Goal: Transaction & Acquisition: Book appointment/travel/reservation

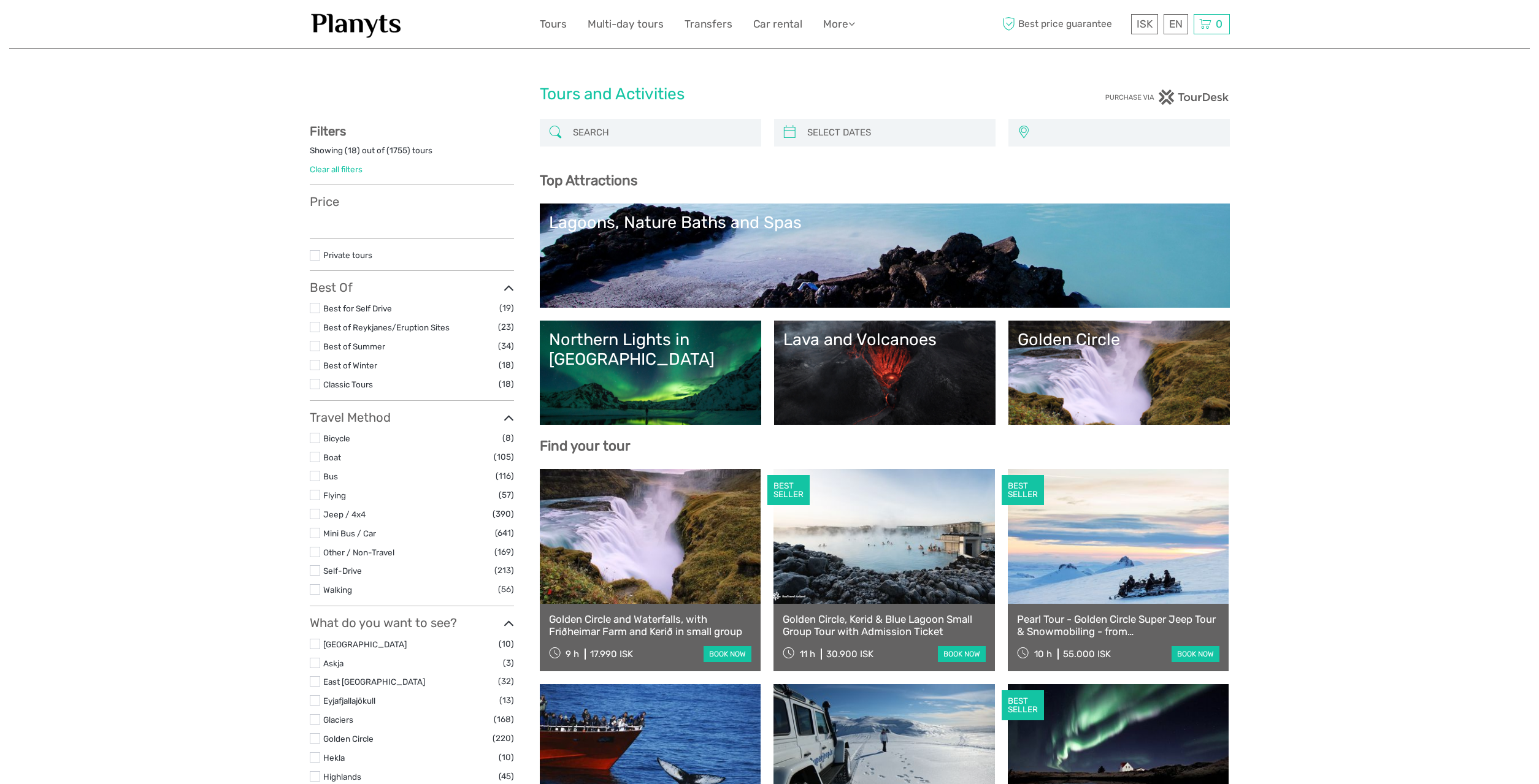
select select
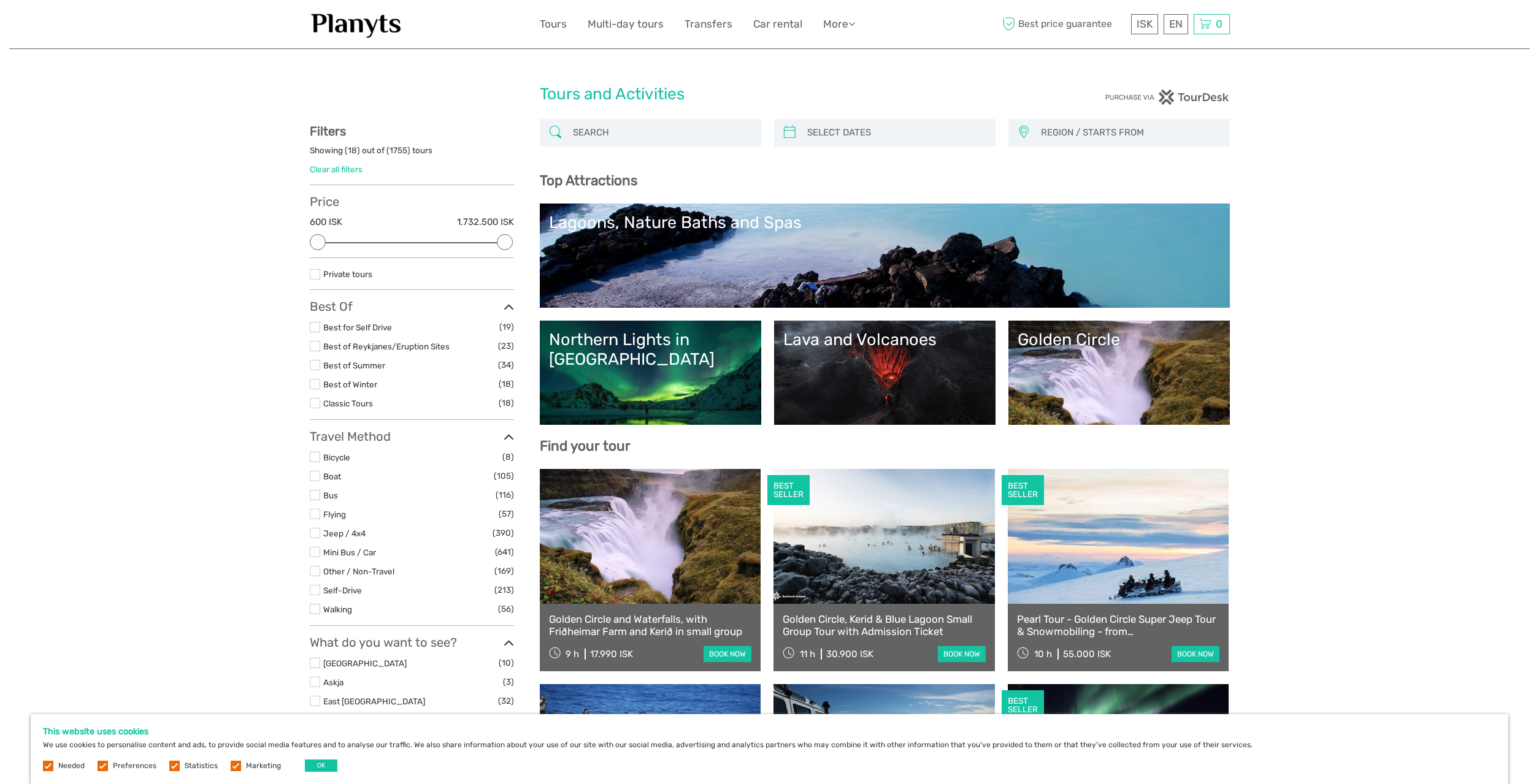
click at [1131, 367] on link "Golden Circle" at bounding box center [1119, 373] width 203 height 86
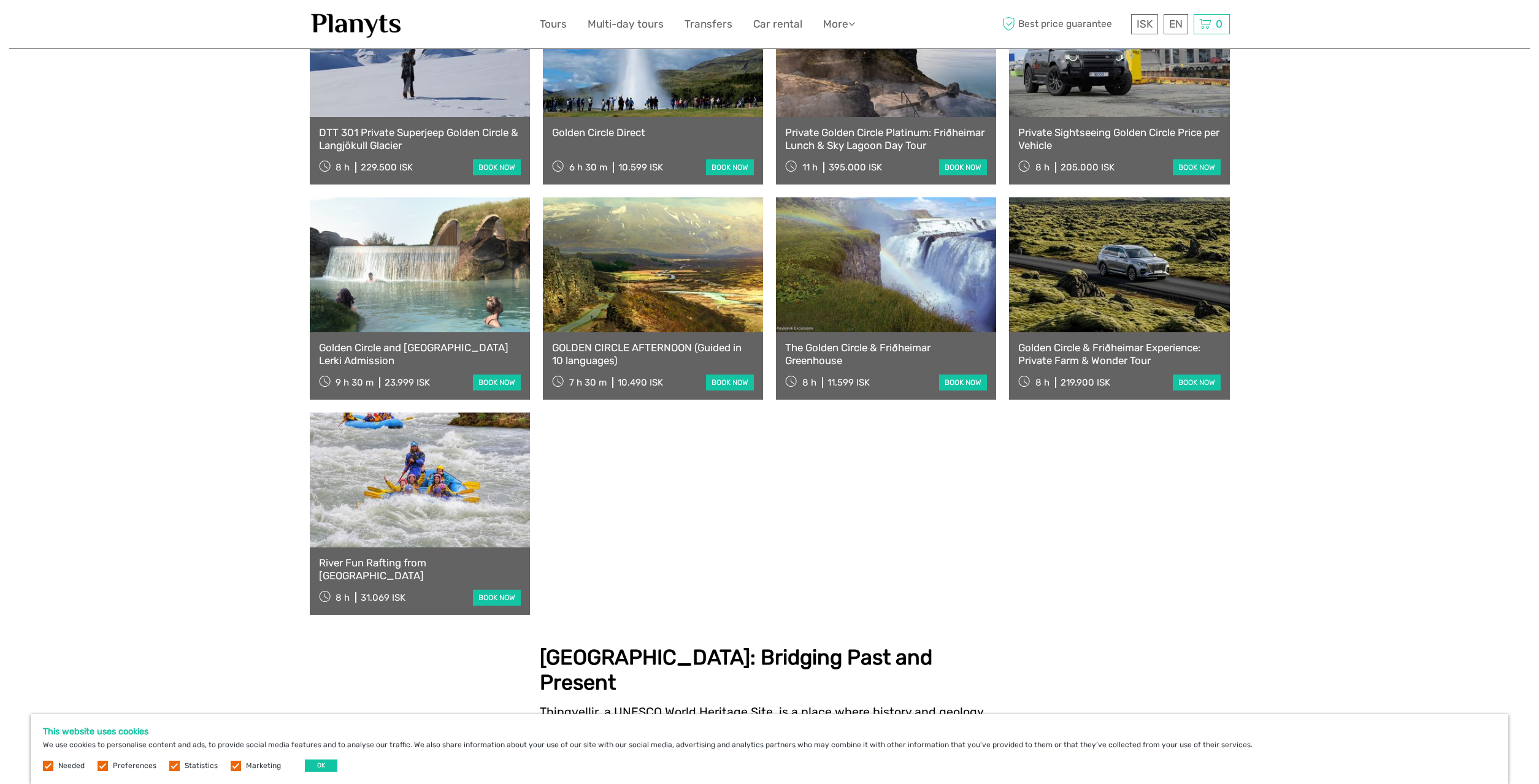
scroll to position [625, 0]
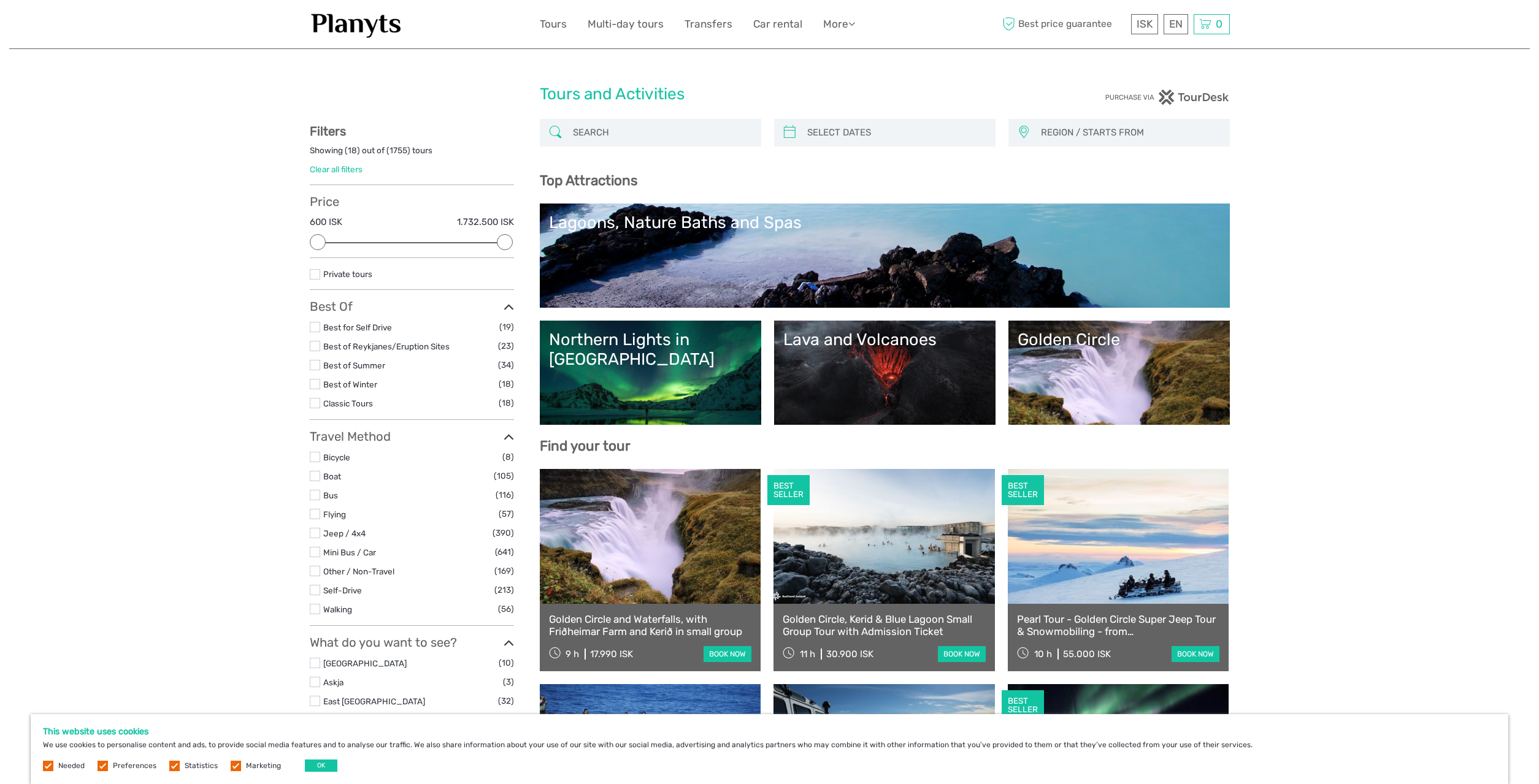
select select
paste input "Sólheimajökull"
type input "Sólheimajökull"
type input "04/09/2025"
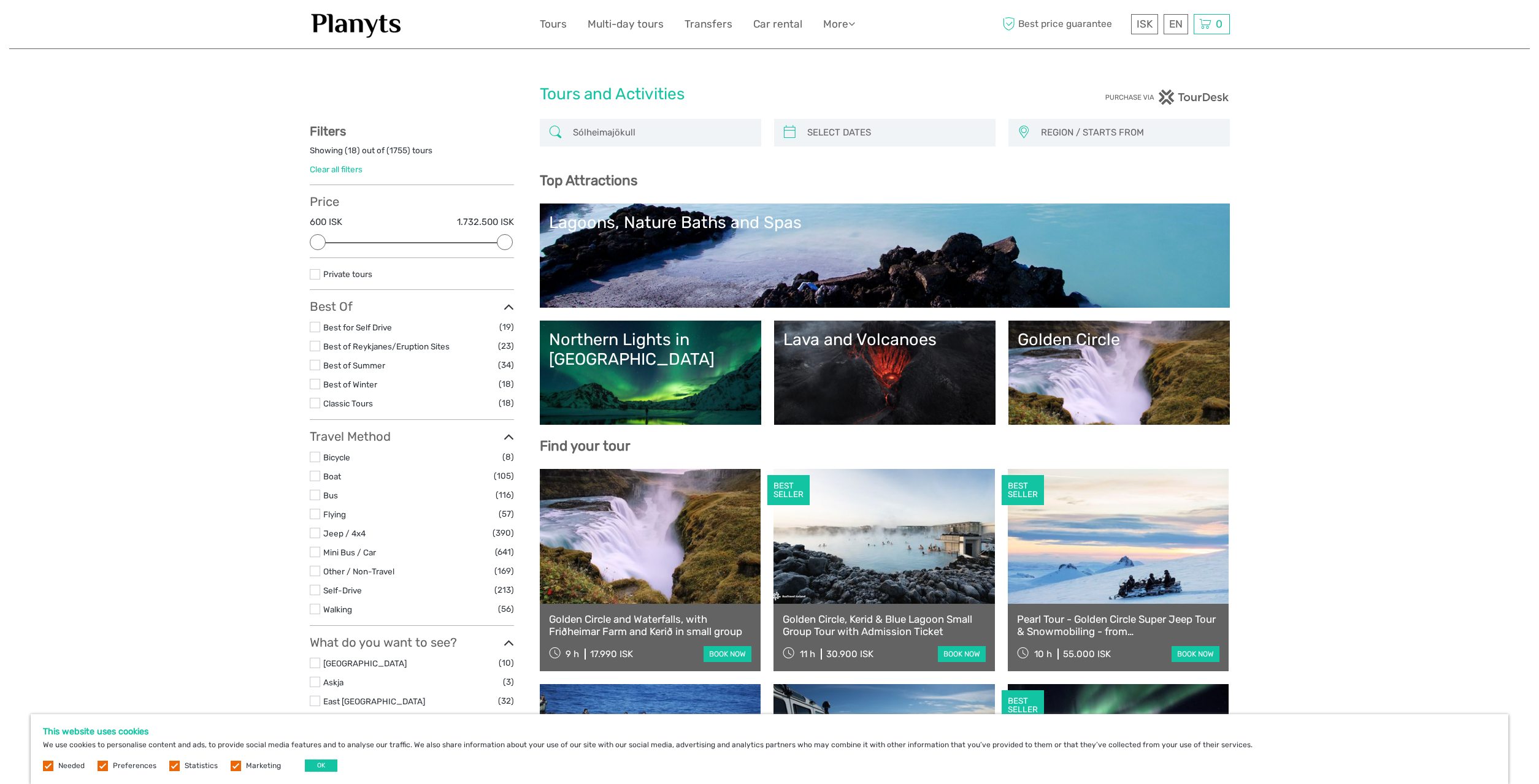
click at [874, 130] on input "search" at bounding box center [895, 133] width 187 height 22
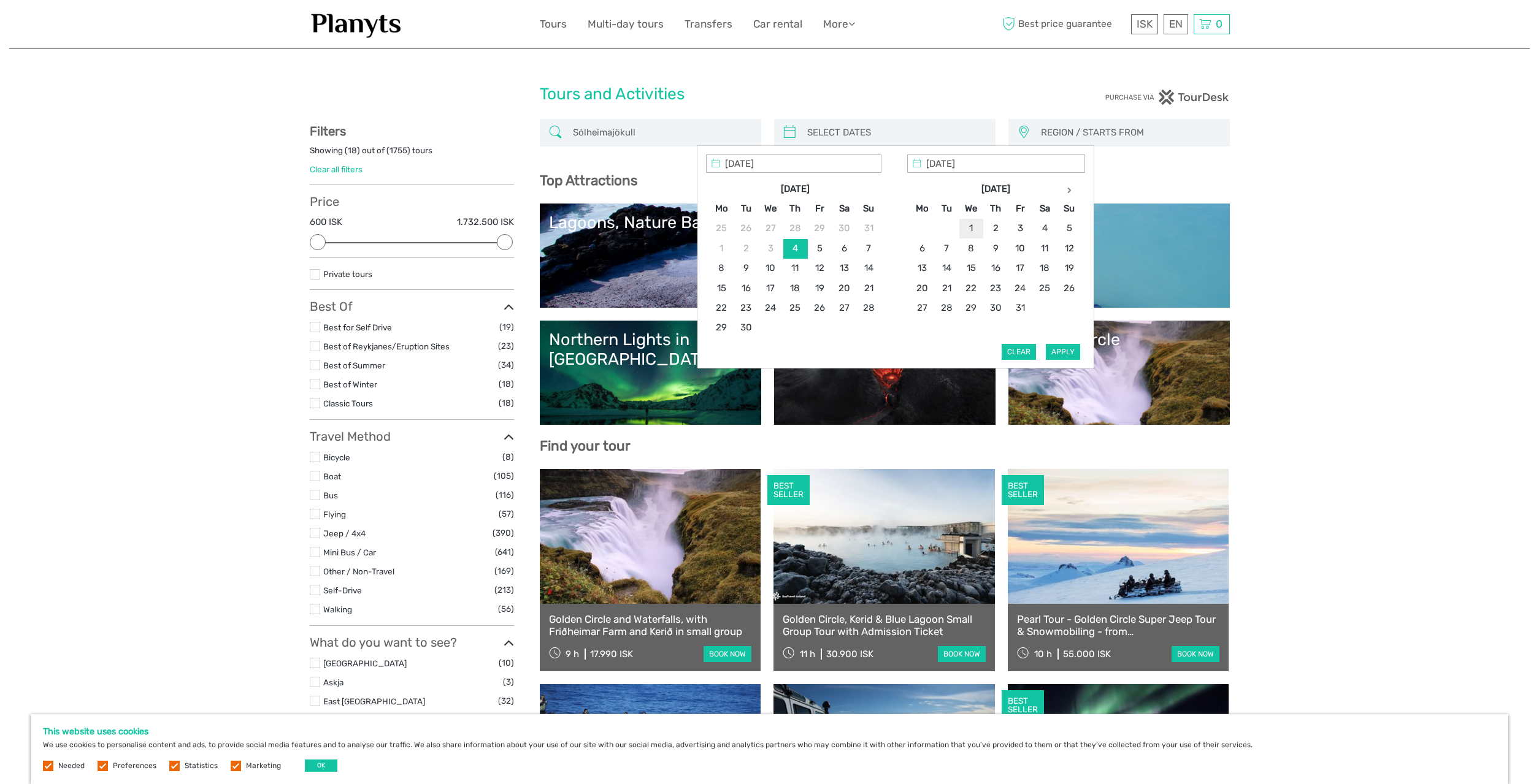
type input "01/10/2025"
type input "10/10/2025"
type input "01/10/2025"
click at [1058, 349] on button "Apply" at bounding box center [1063, 352] width 35 height 16
type input "01/10/2025 - 10/10/2025"
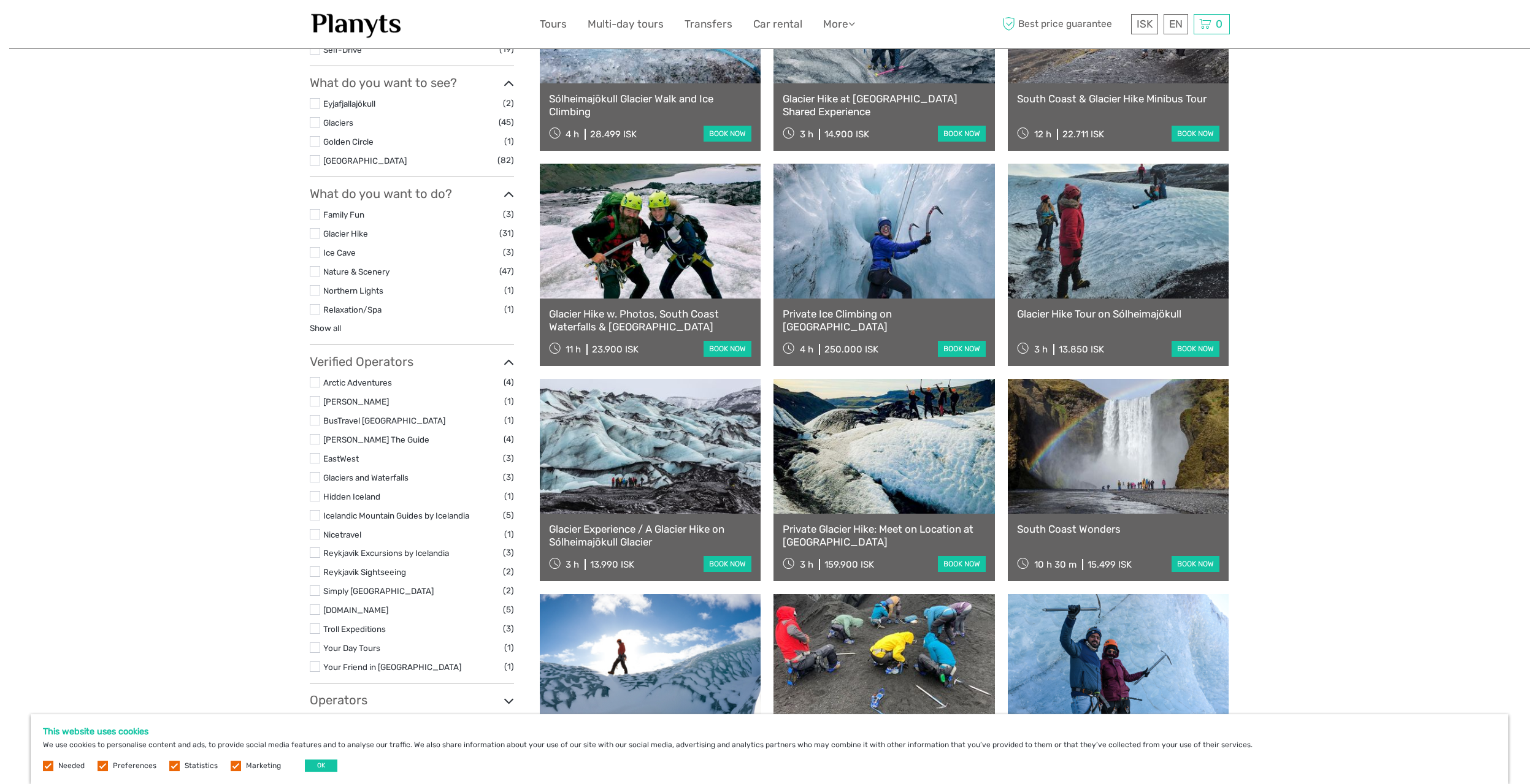
scroll to position [507, 0]
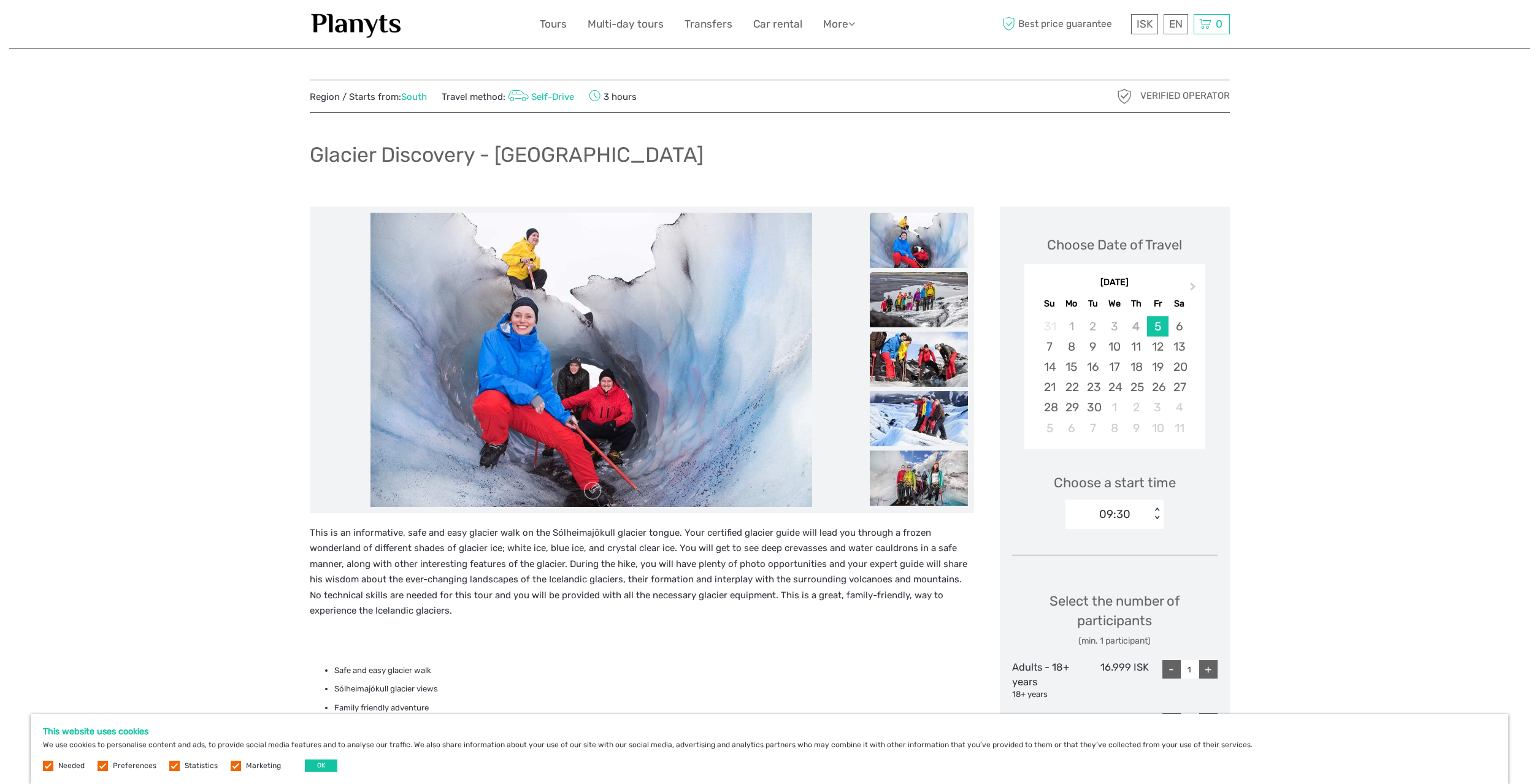
click at [936, 290] on img at bounding box center [919, 299] width 98 height 55
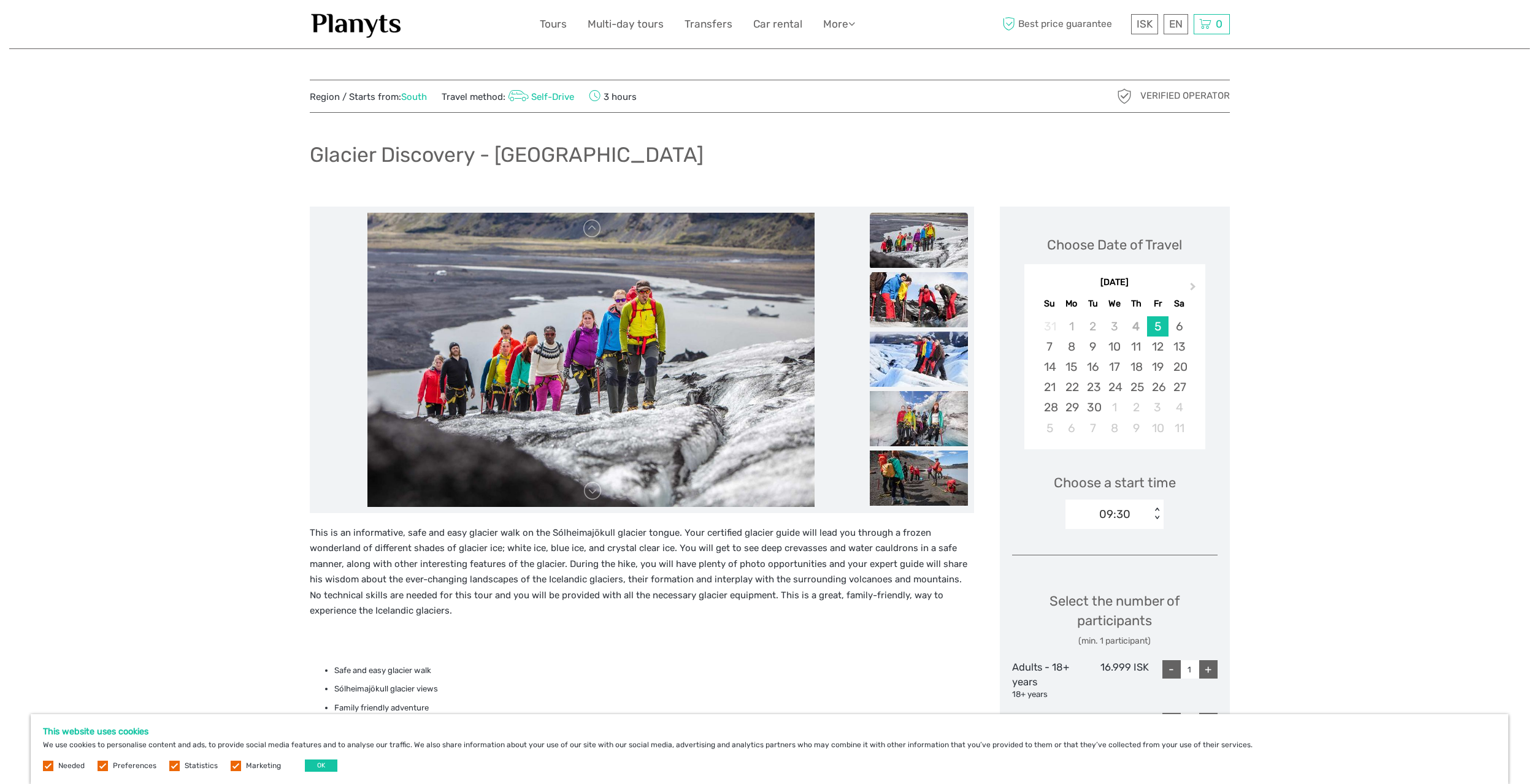
click at [924, 298] on img at bounding box center [919, 299] width 98 height 55
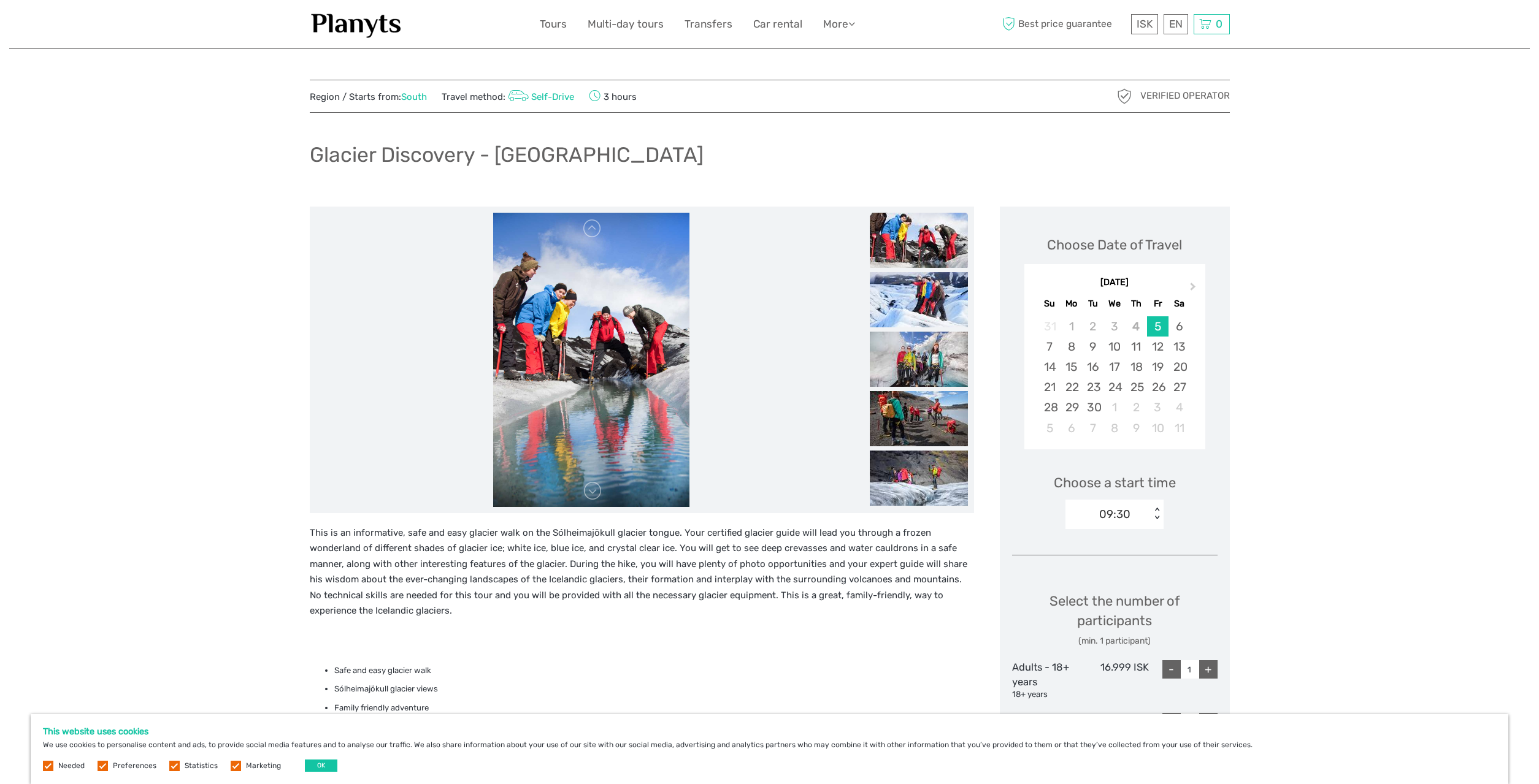
click at [924, 298] on img at bounding box center [919, 299] width 98 height 55
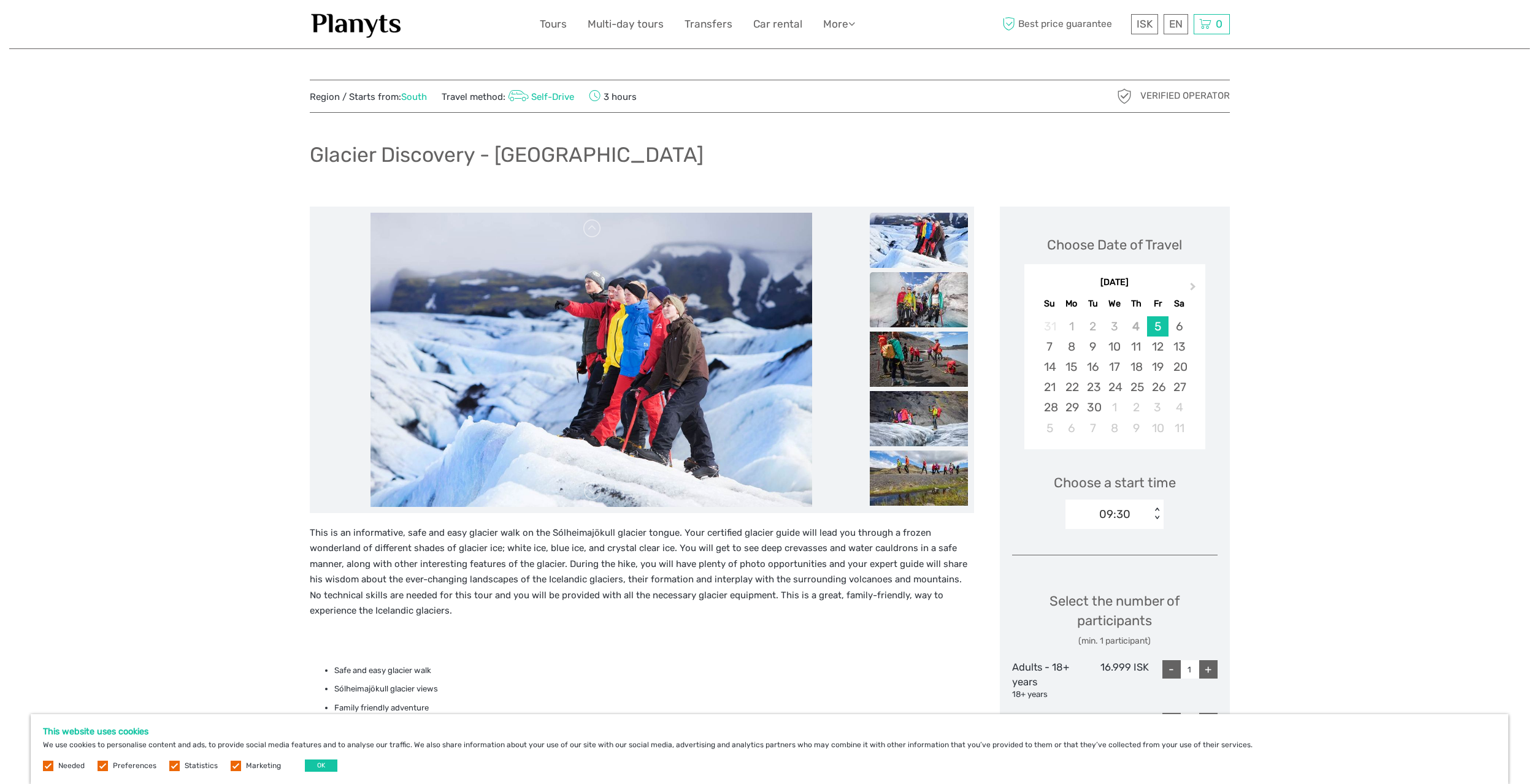
click at [916, 303] on img at bounding box center [919, 299] width 98 height 55
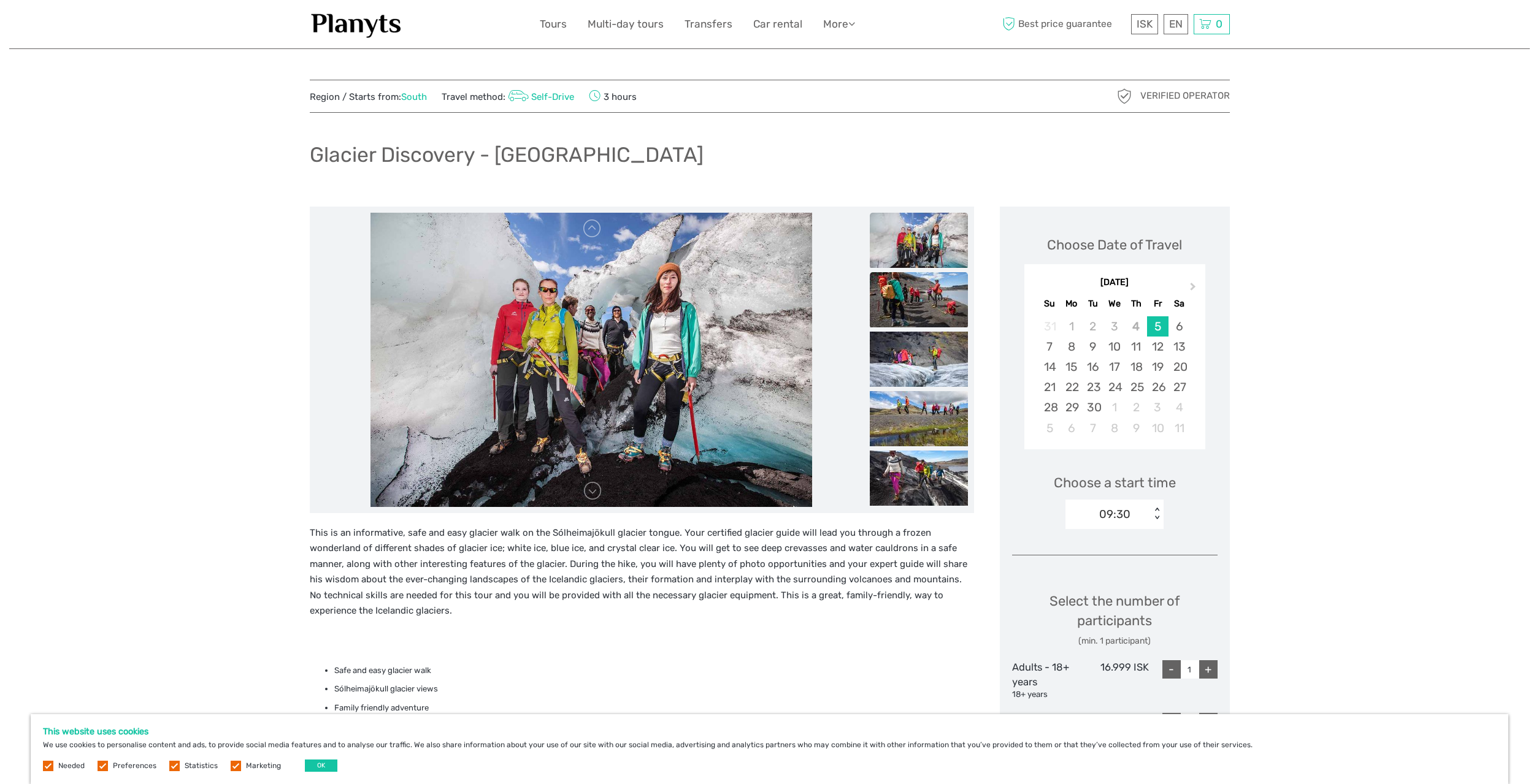
click at [916, 300] on img at bounding box center [919, 299] width 98 height 55
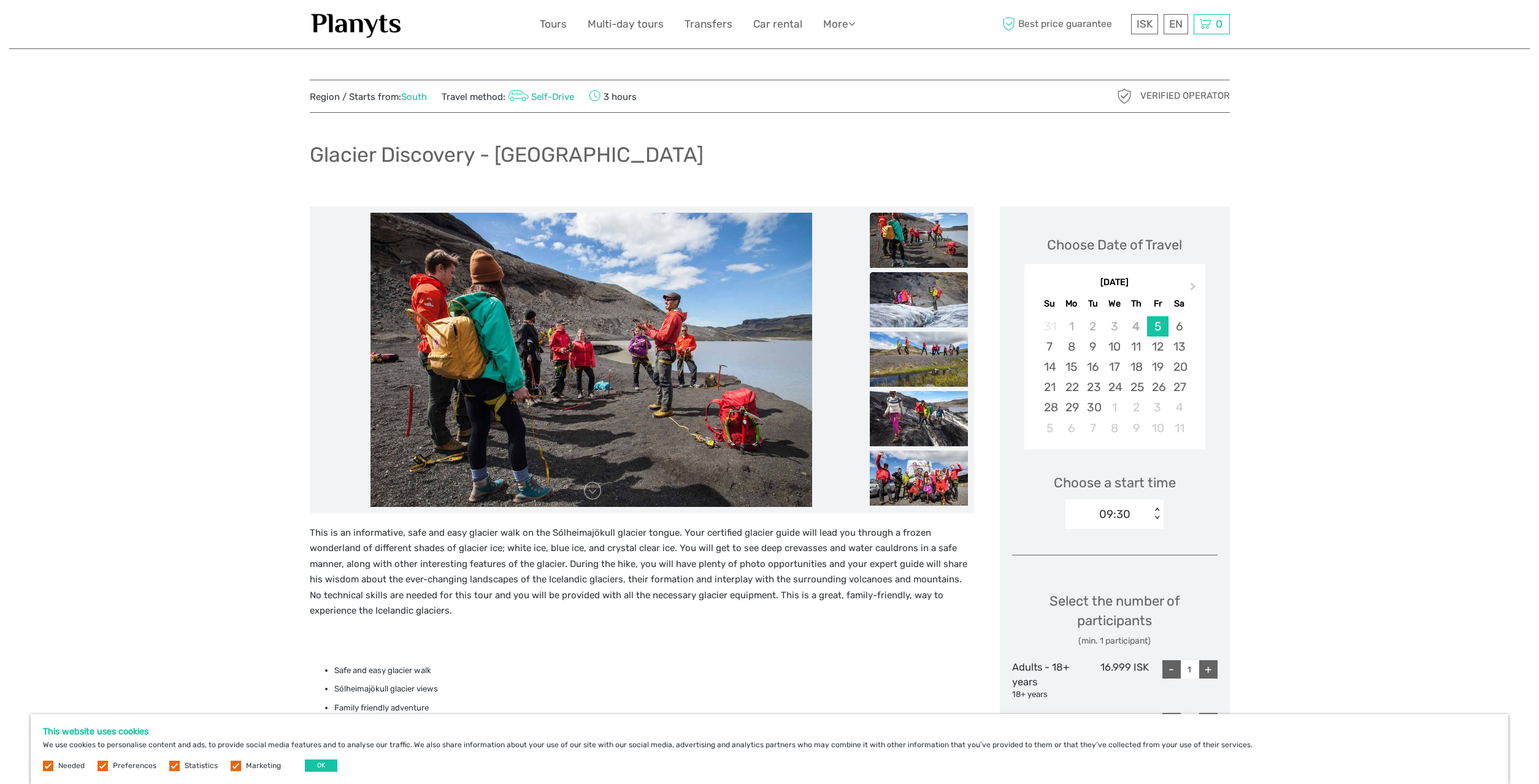
click at [916, 289] on img at bounding box center [919, 299] width 98 height 55
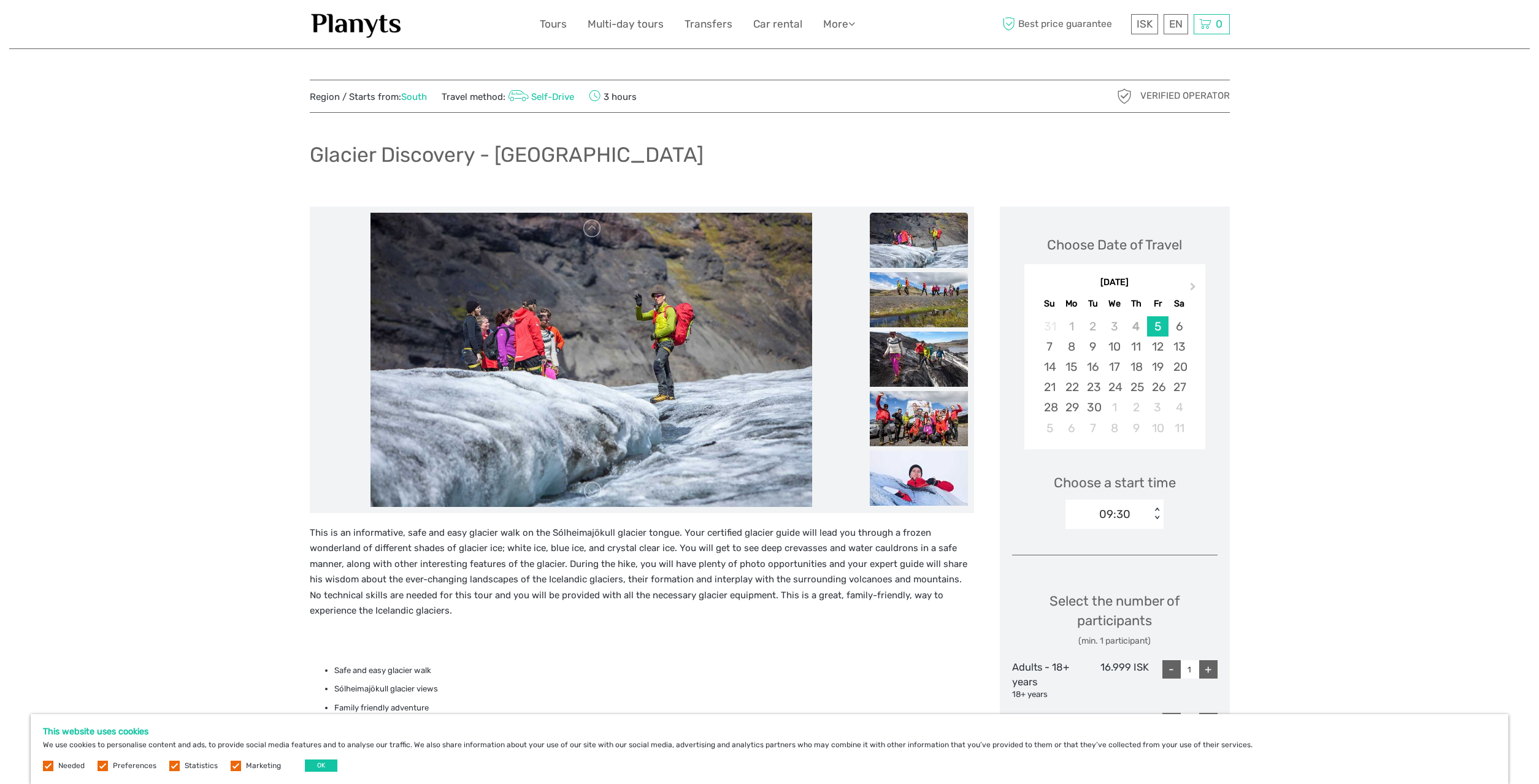
click at [916, 289] on img at bounding box center [919, 299] width 98 height 55
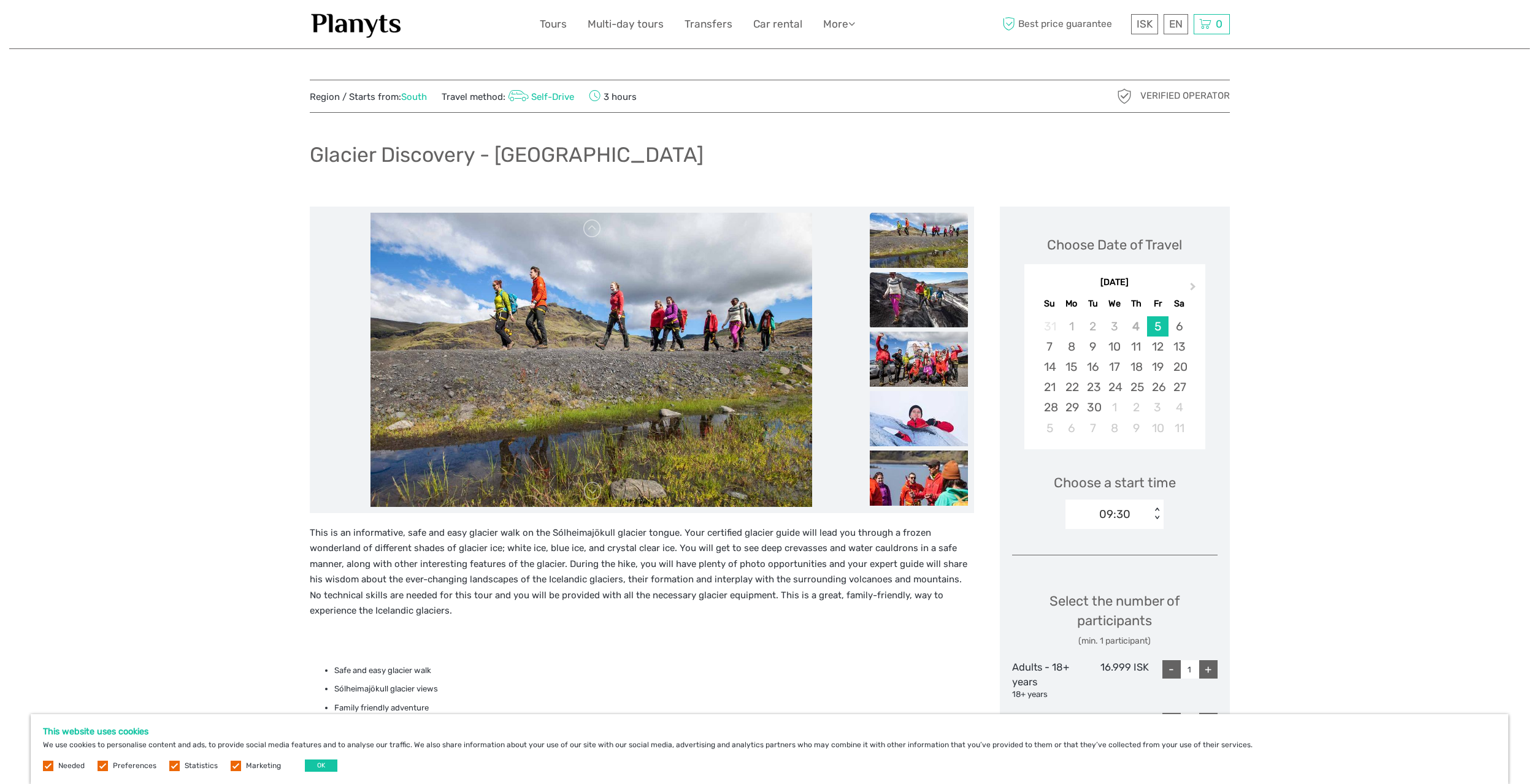
click at [919, 308] on img at bounding box center [919, 299] width 98 height 55
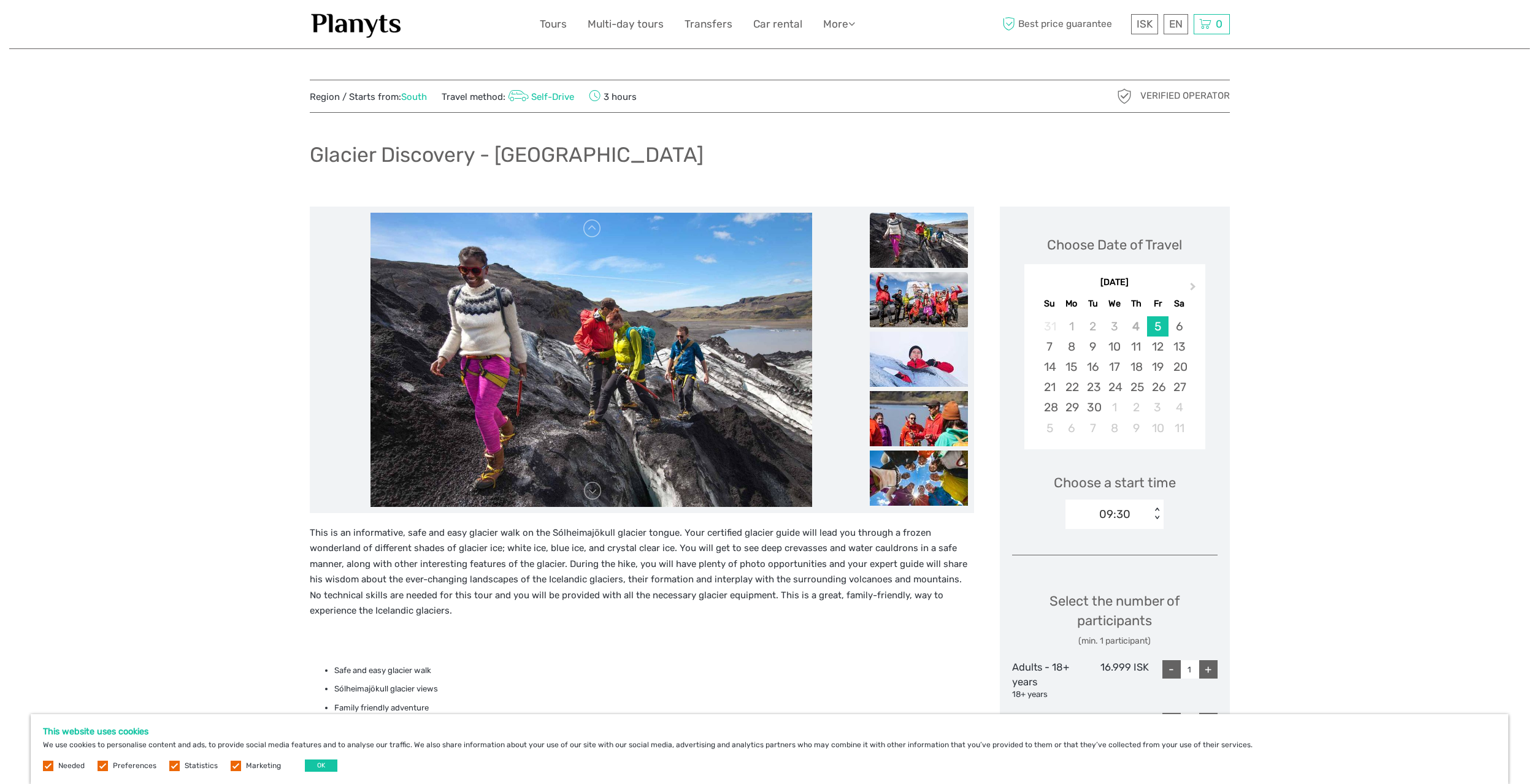
click at [925, 309] on img at bounding box center [919, 299] width 98 height 55
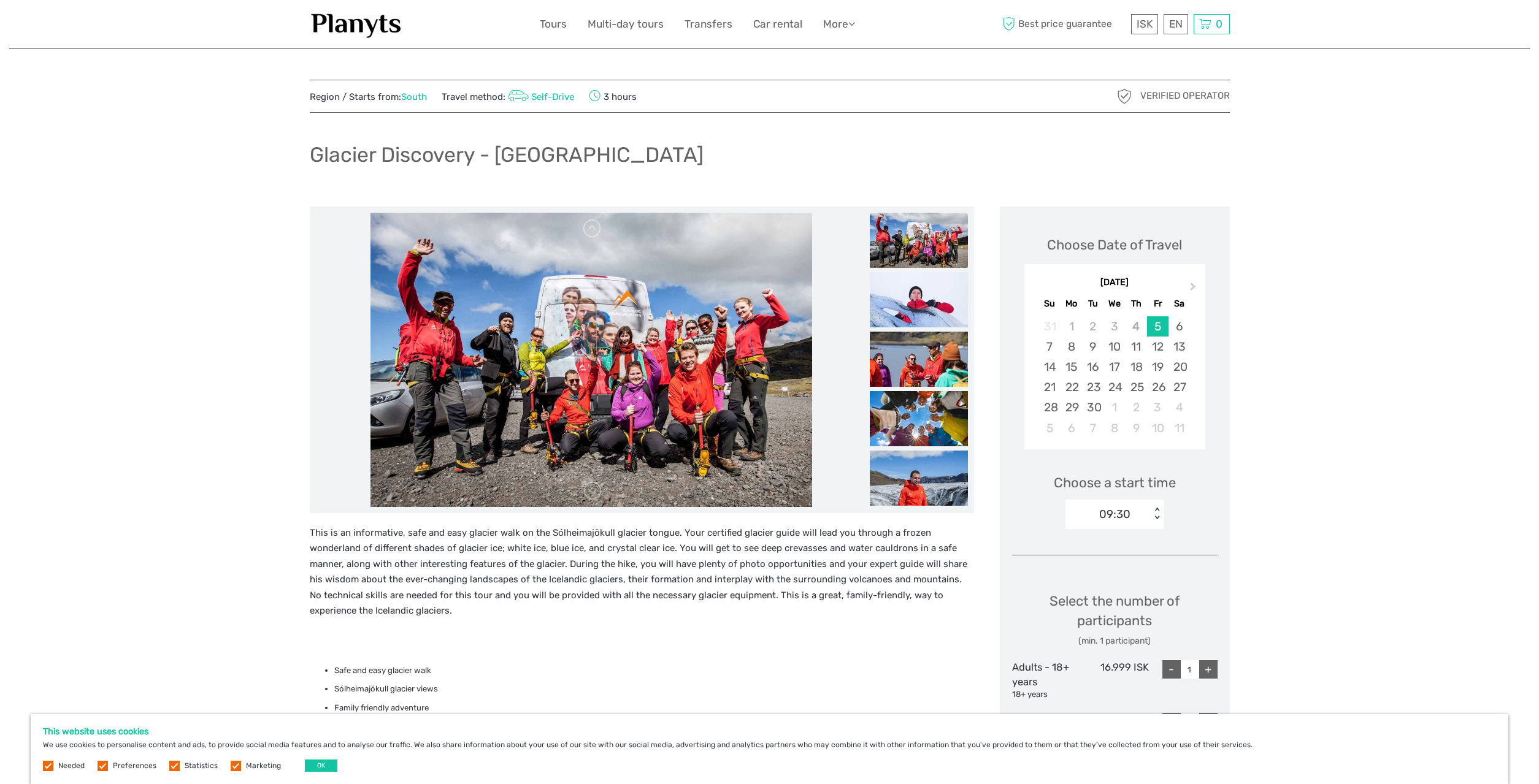
click at [925, 309] on img at bounding box center [919, 299] width 98 height 55
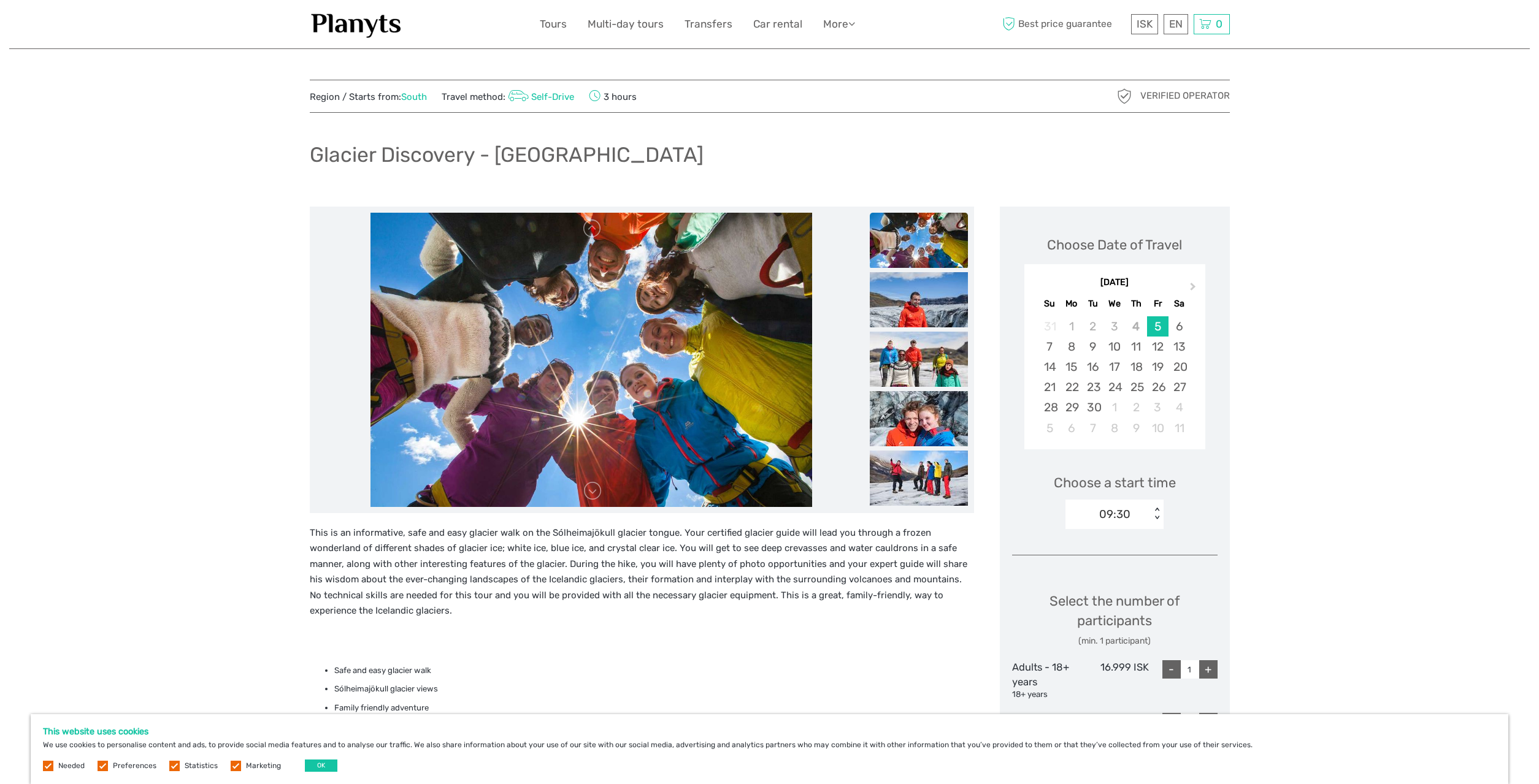
click at [573, 163] on h1 "Glacier Discovery - Sólheimajökull" at bounding box center [507, 155] width 394 height 25
click at [573, 163] on h1 "Glacier Discovery - Sólheimajökull" at bounding box center [507, 155] width 394 height 25
copy h1 "Sólheimajökull"
click at [911, 294] on img at bounding box center [919, 299] width 98 height 55
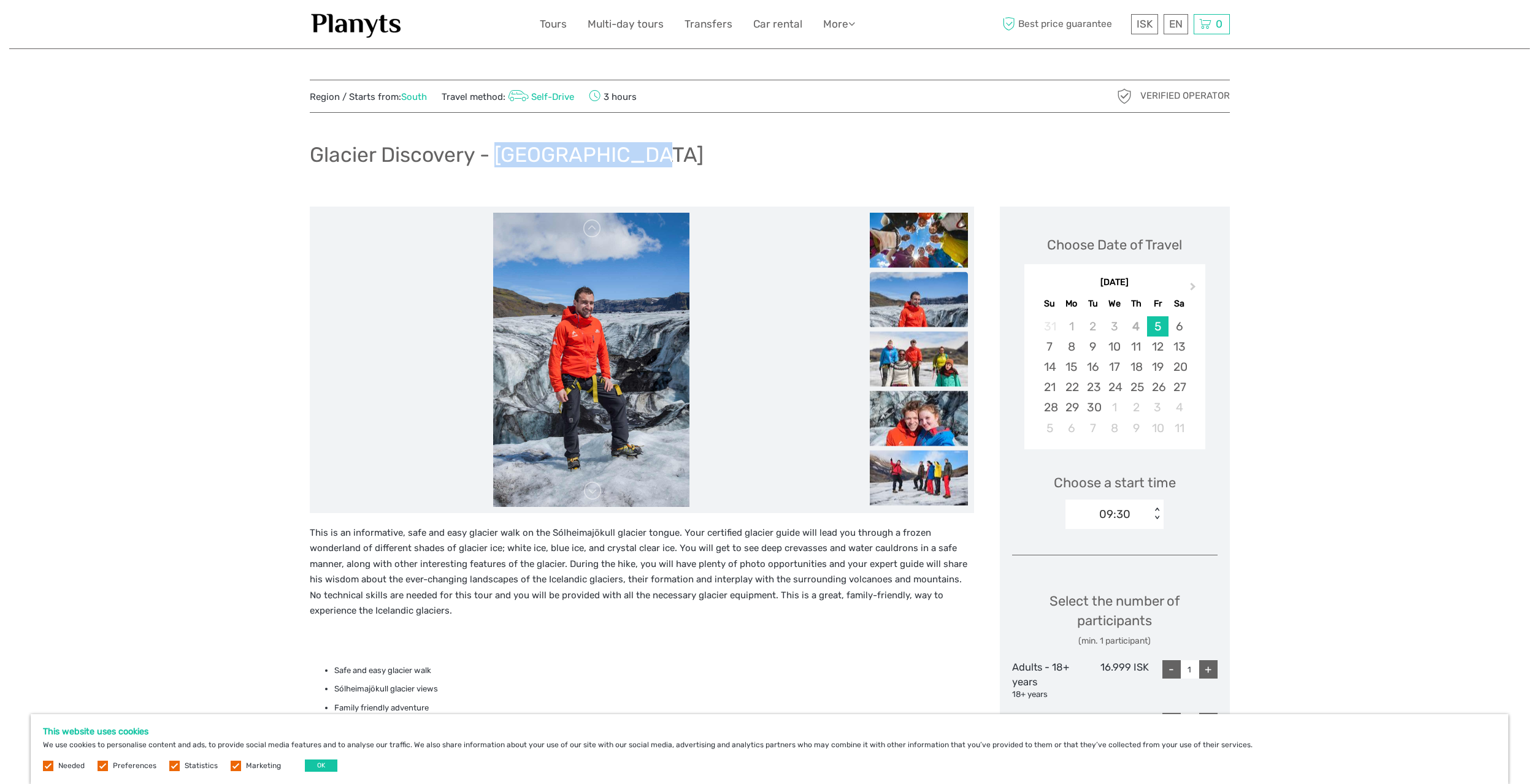
click at [928, 319] on img at bounding box center [919, 299] width 98 height 55
click at [927, 357] on img at bounding box center [919, 358] width 98 height 55
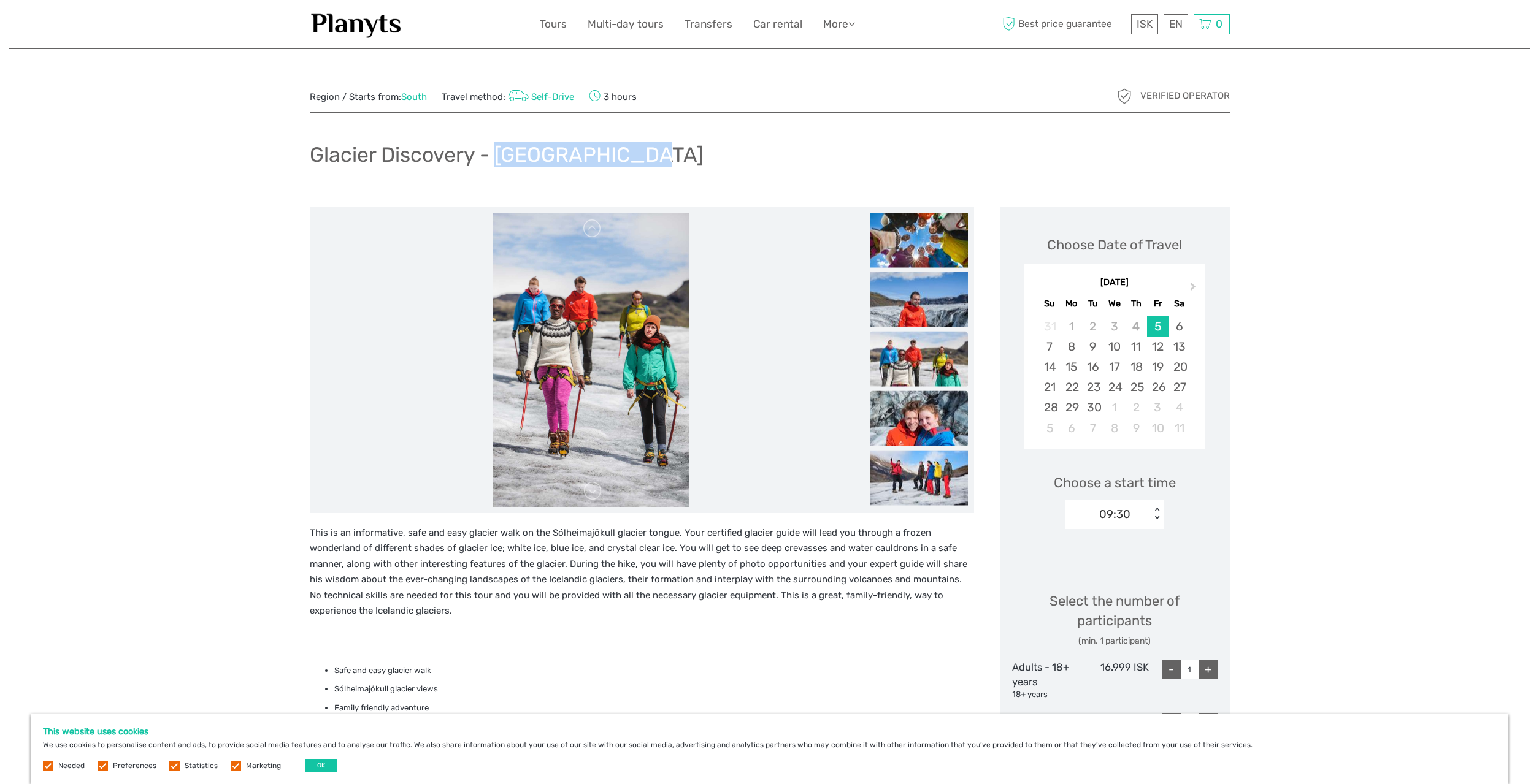
click at [945, 413] on img at bounding box center [919, 418] width 98 height 55
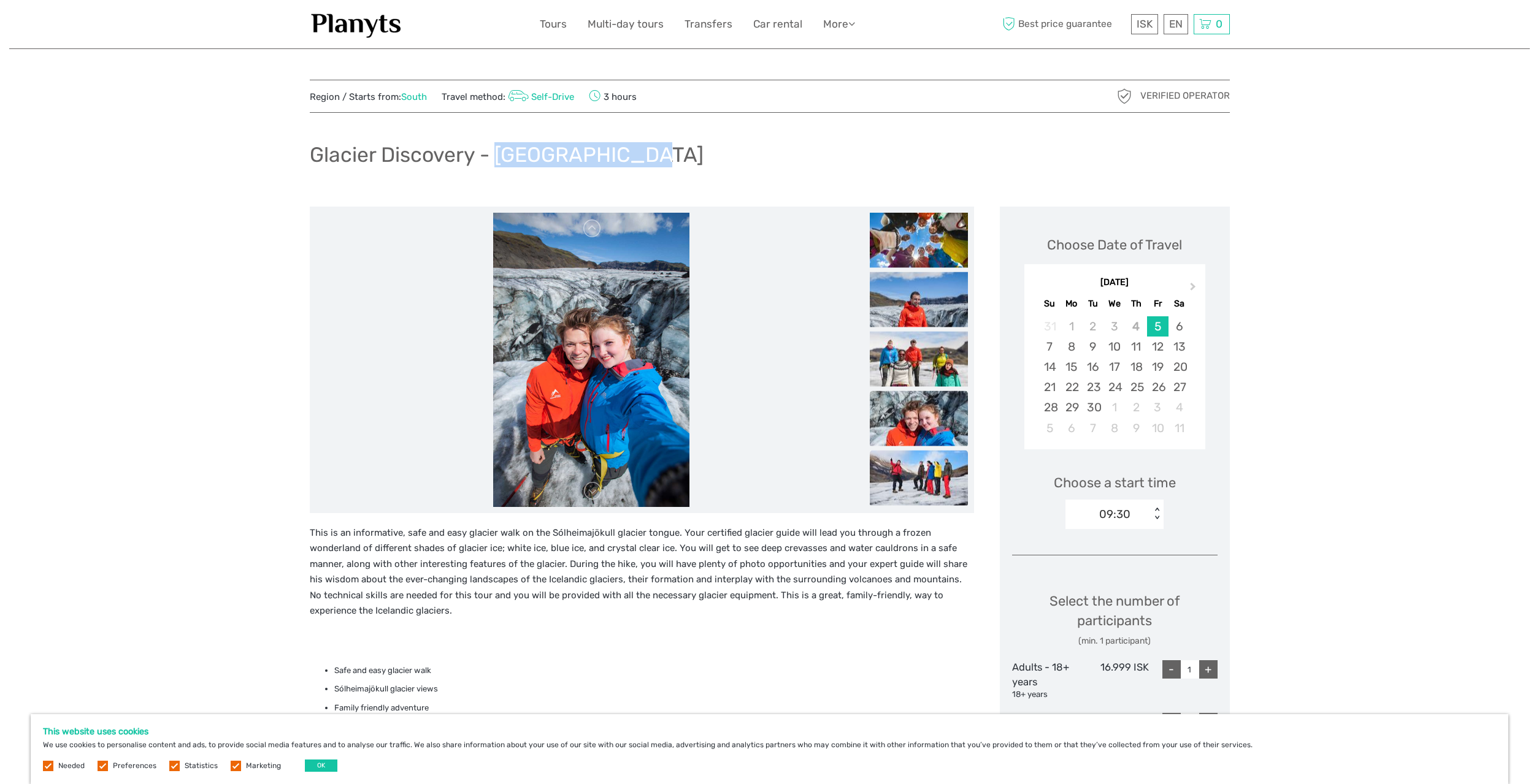
click at [937, 463] on img at bounding box center [919, 477] width 98 height 55
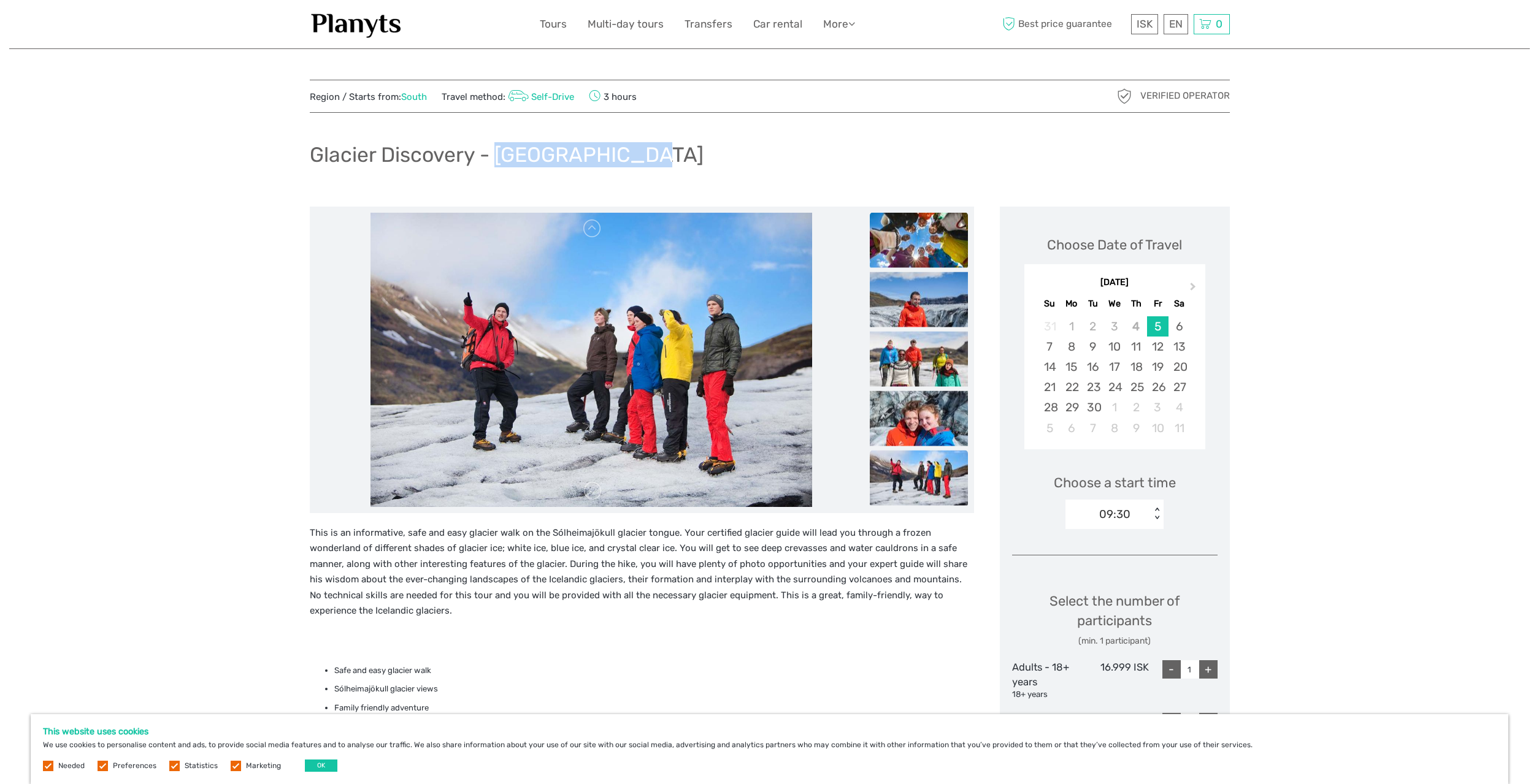
click at [917, 221] on img at bounding box center [919, 239] width 98 height 55
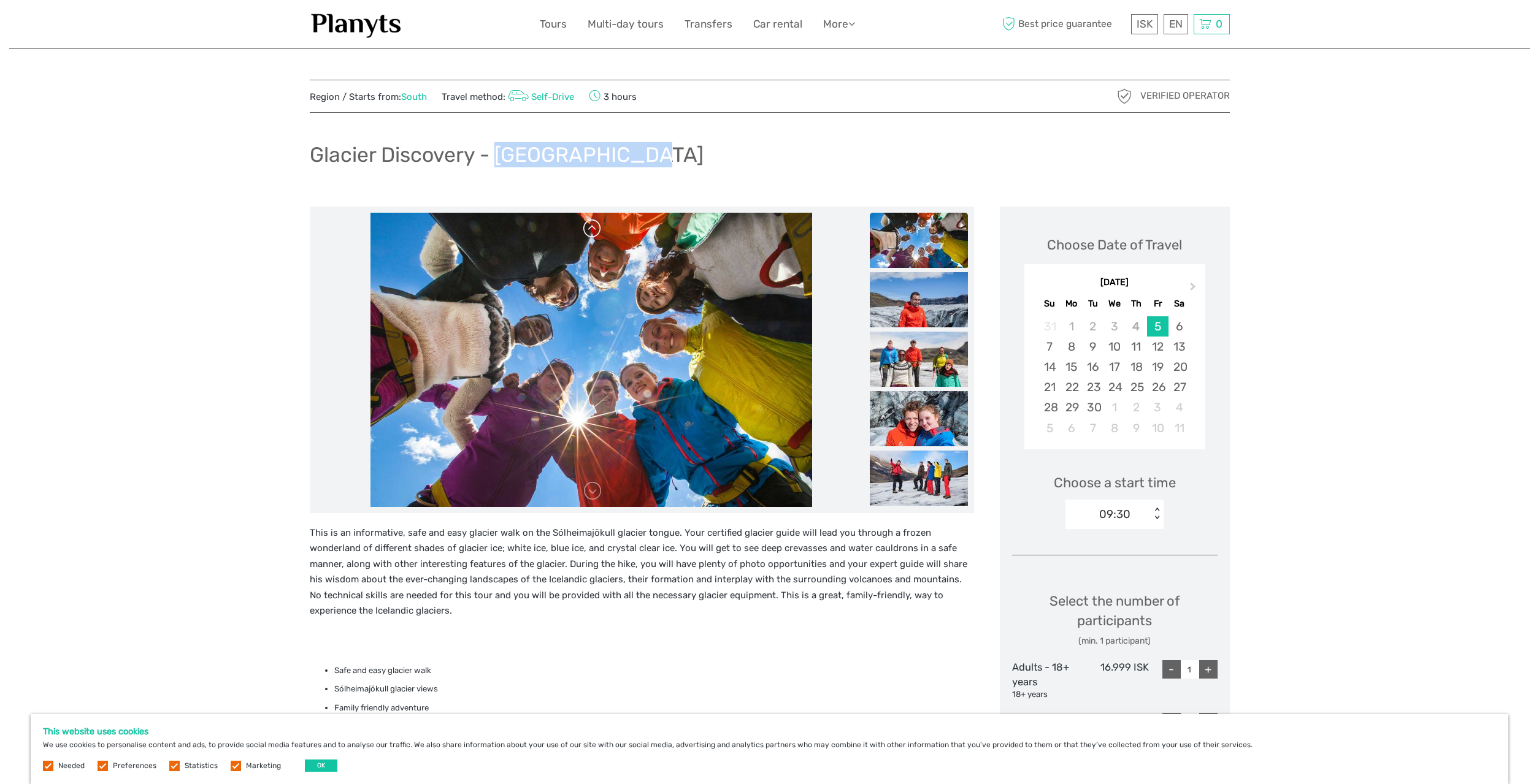
click at [595, 231] on link at bounding box center [592, 229] width 20 height 20
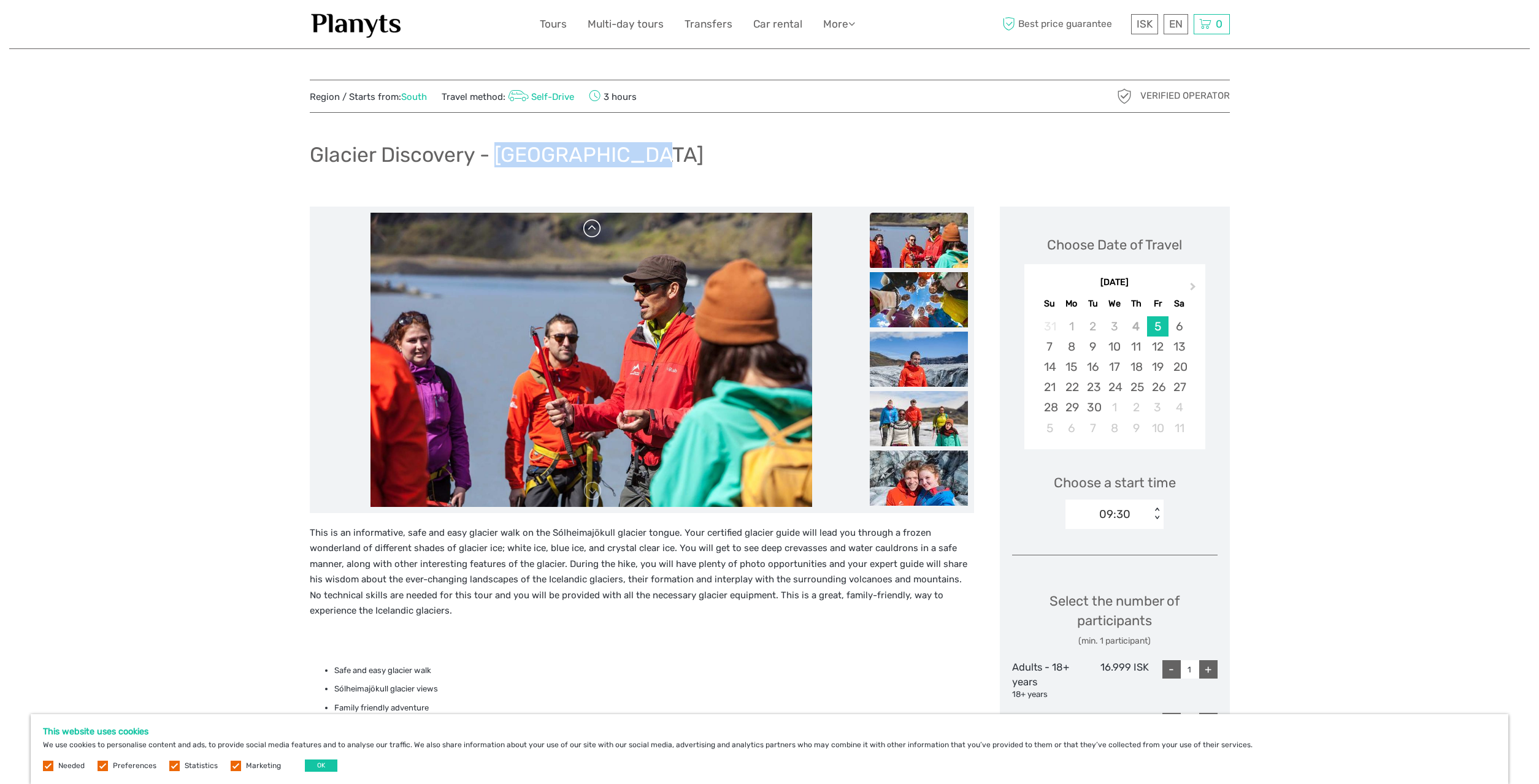
click at [595, 231] on link at bounding box center [592, 229] width 20 height 20
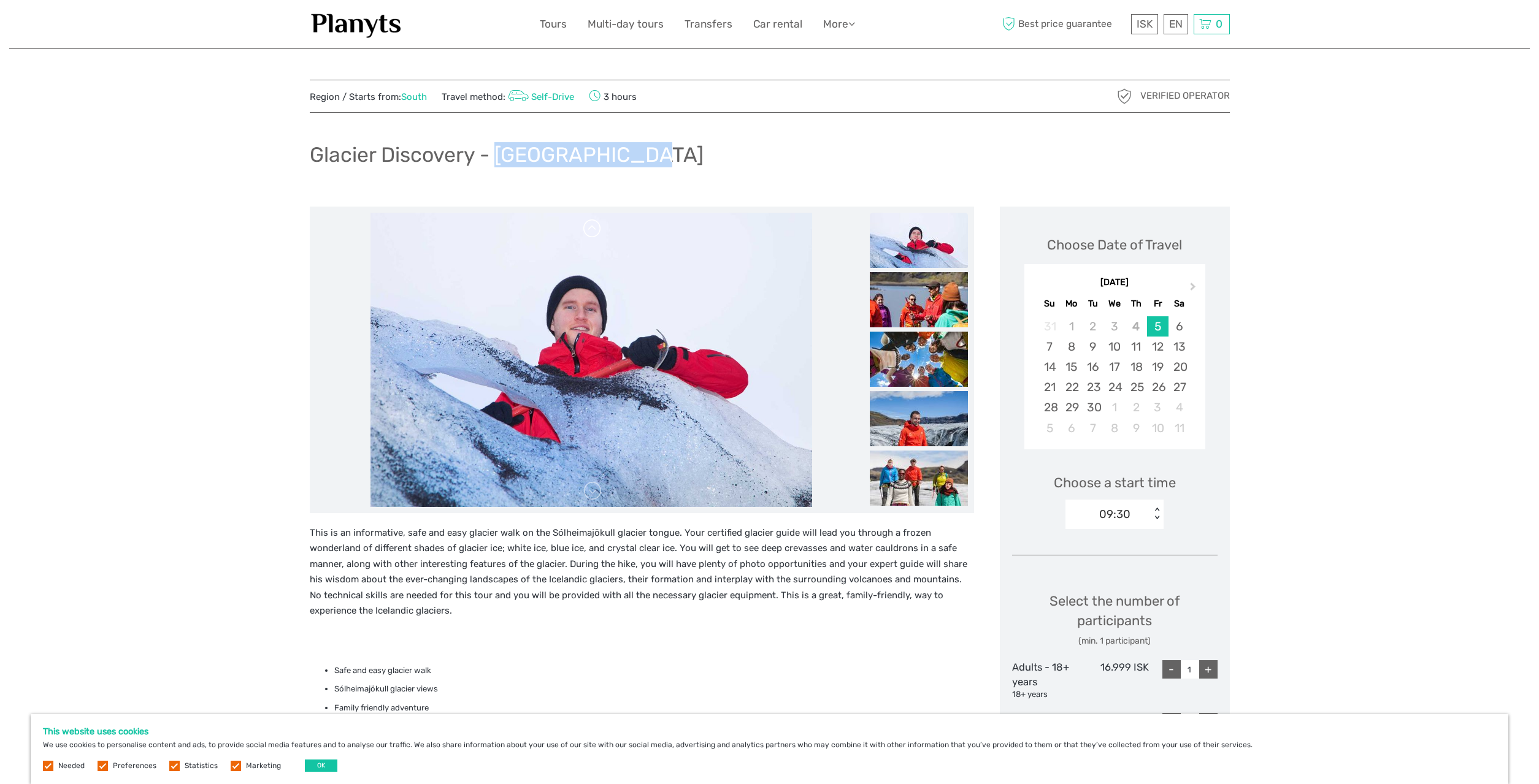
click at [595, 231] on link at bounding box center [592, 229] width 20 height 20
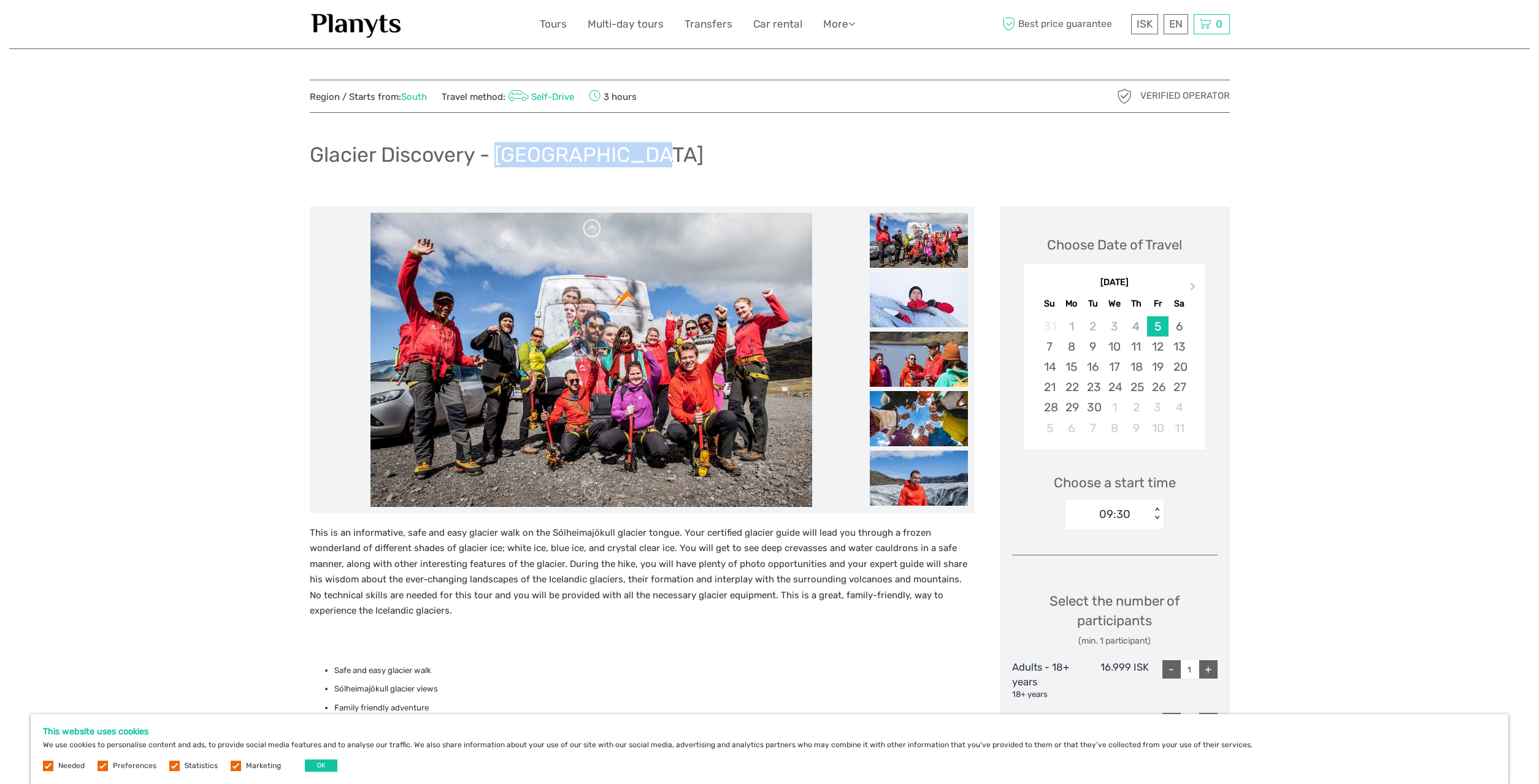
click at [595, 231] on link at bounding box center [592, 229] width 20 height 20
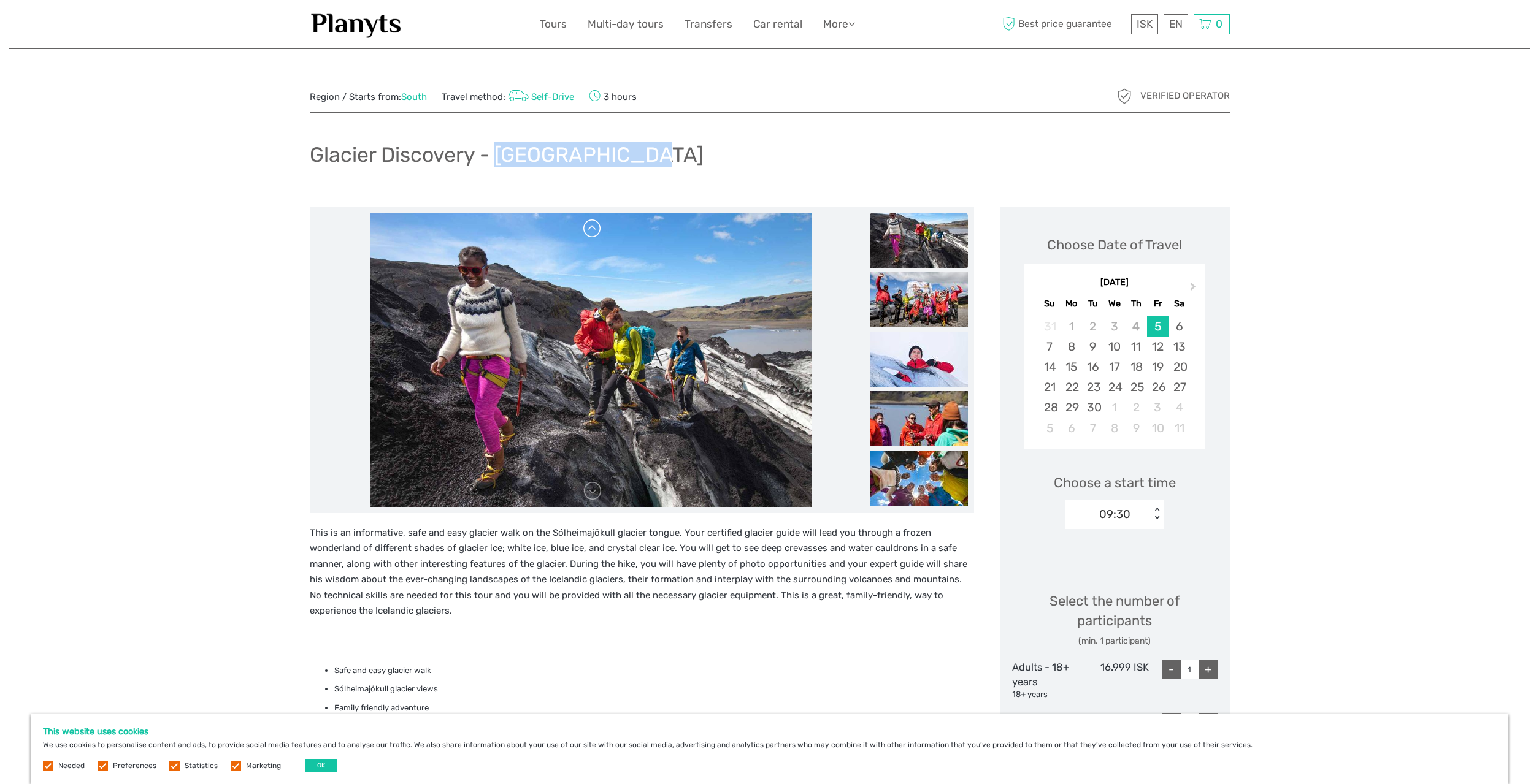
click at [595, 231] on link at bounding box center [592, 229] width 20 height 20
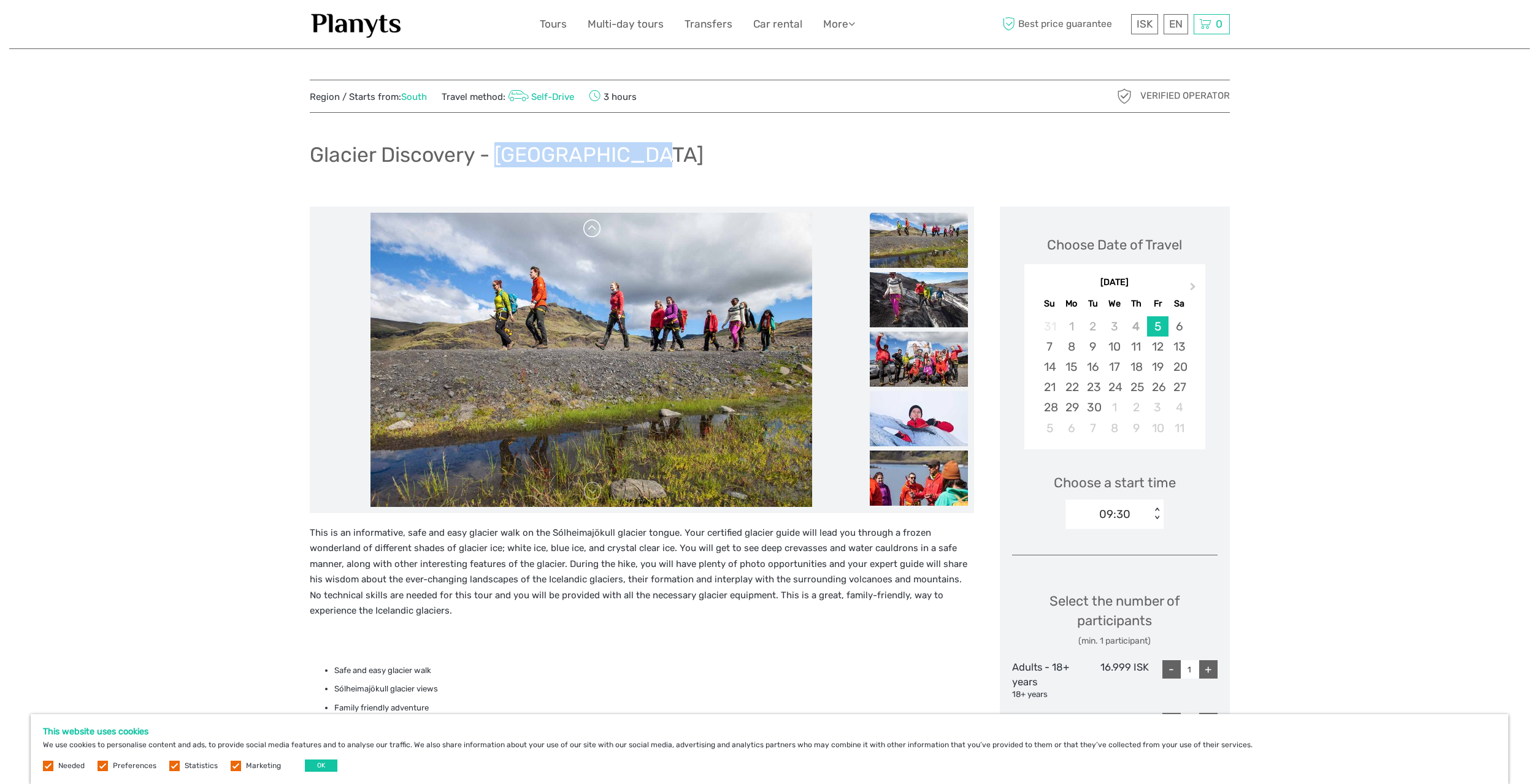
click at [595, 231] on link at bounding box center [592, 229] width 20 height 20
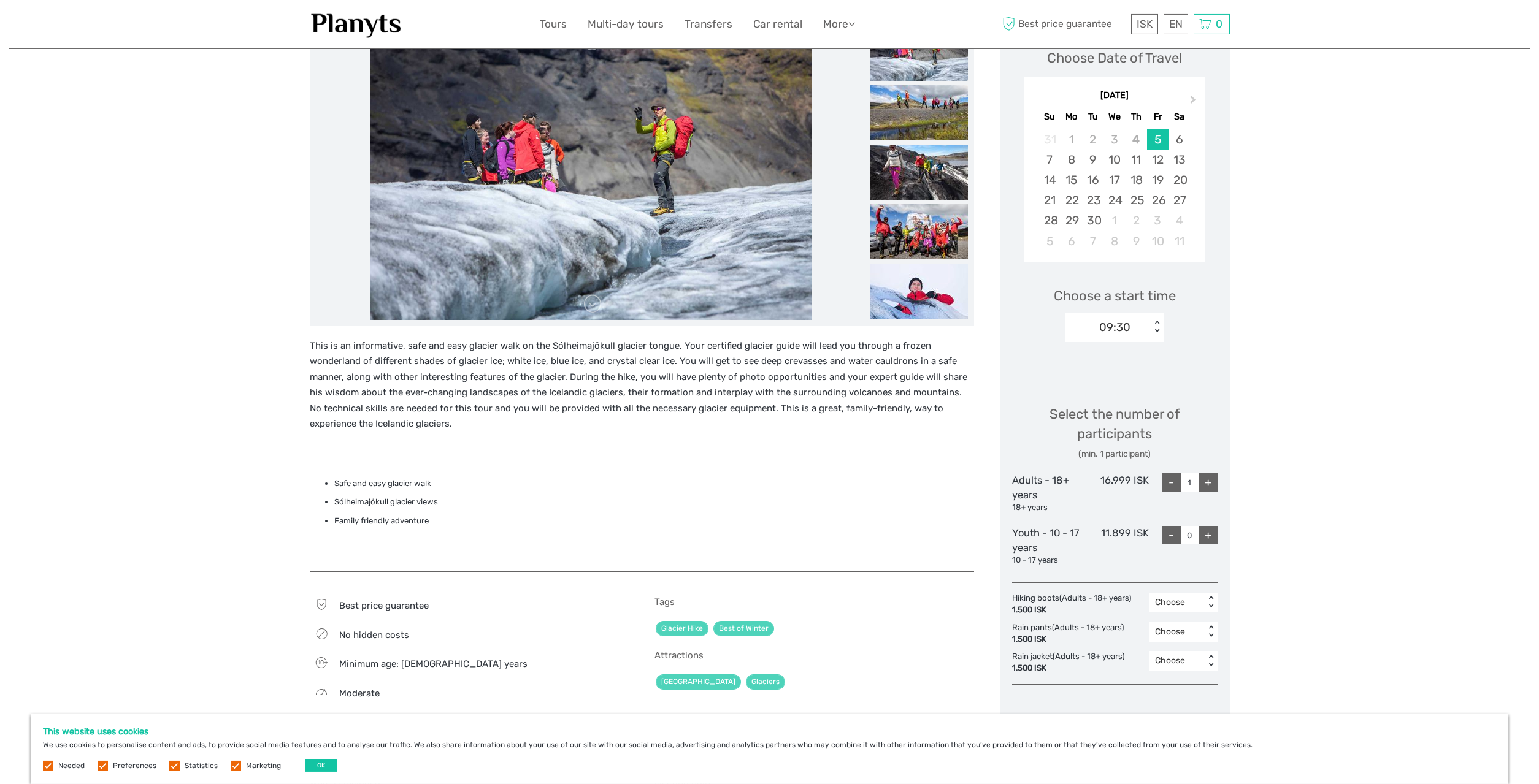
scroll to position [188, 0]
click at [1118, 476] on div "16.999 ISK" at bounding box center [1114, 493] width 68 height 41
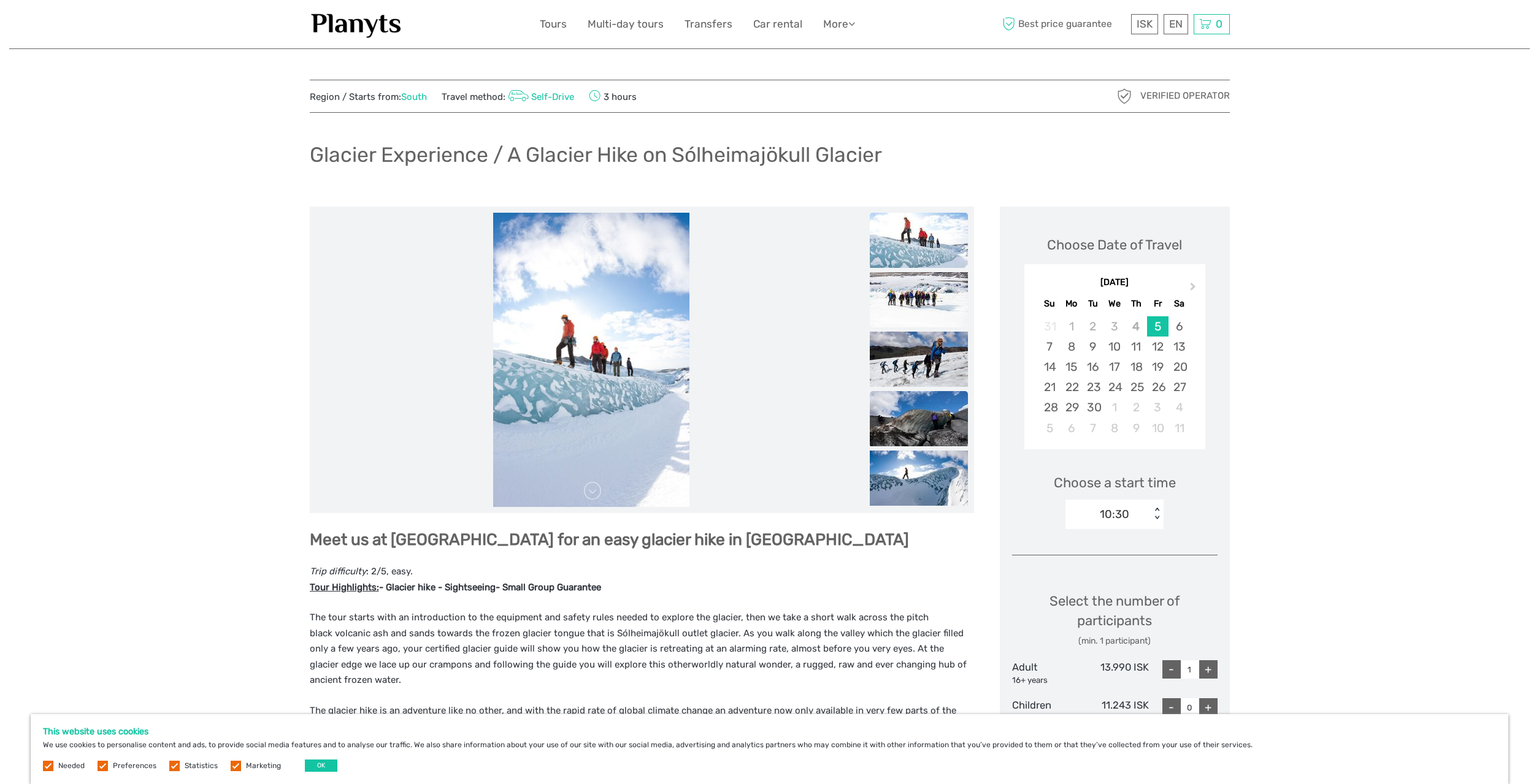
click at [914, 408] on img at bounding box center [919, 418] width 98 height 55
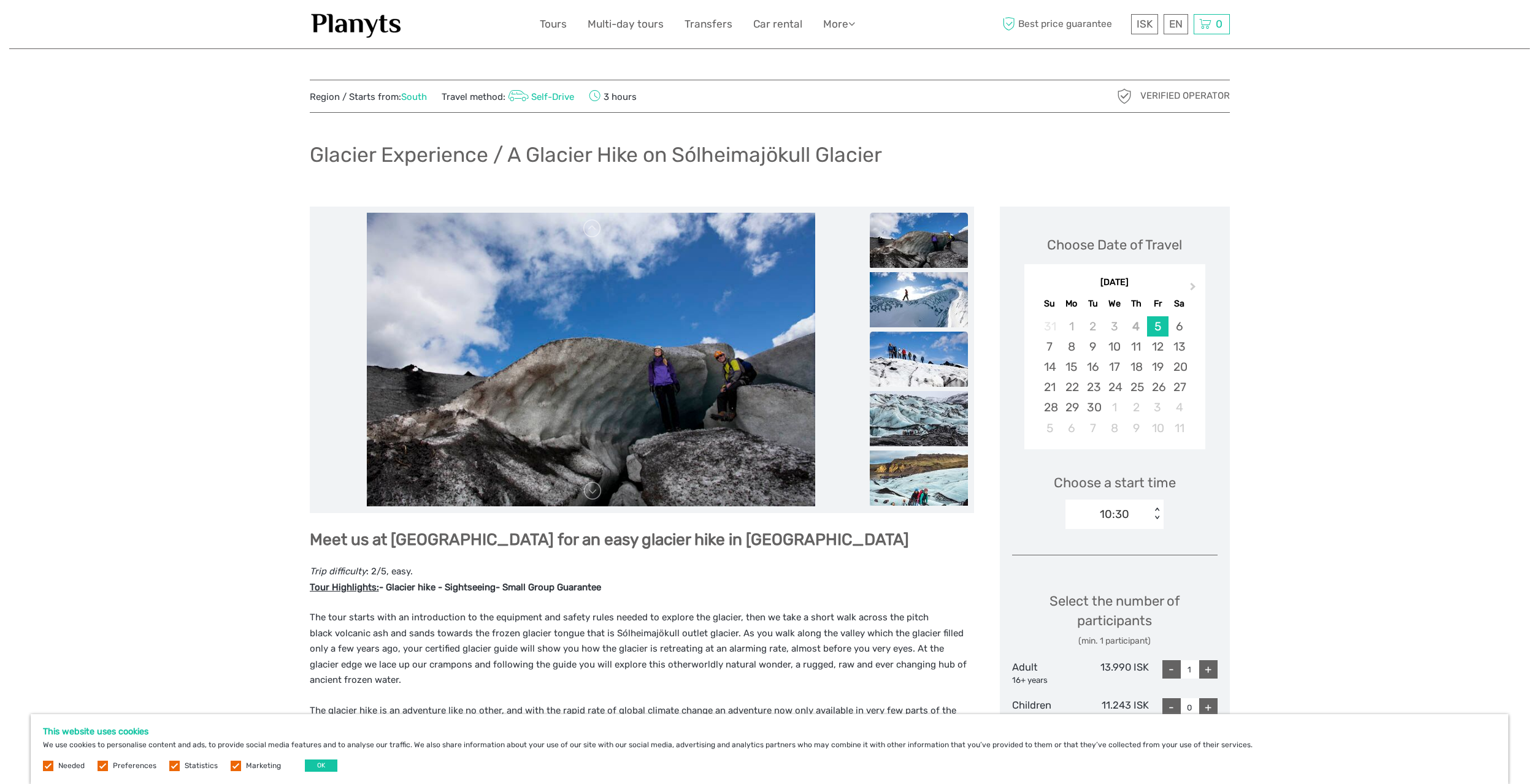
click at [940, 355] on img at bounding box center [919, 359] width 98 height 55
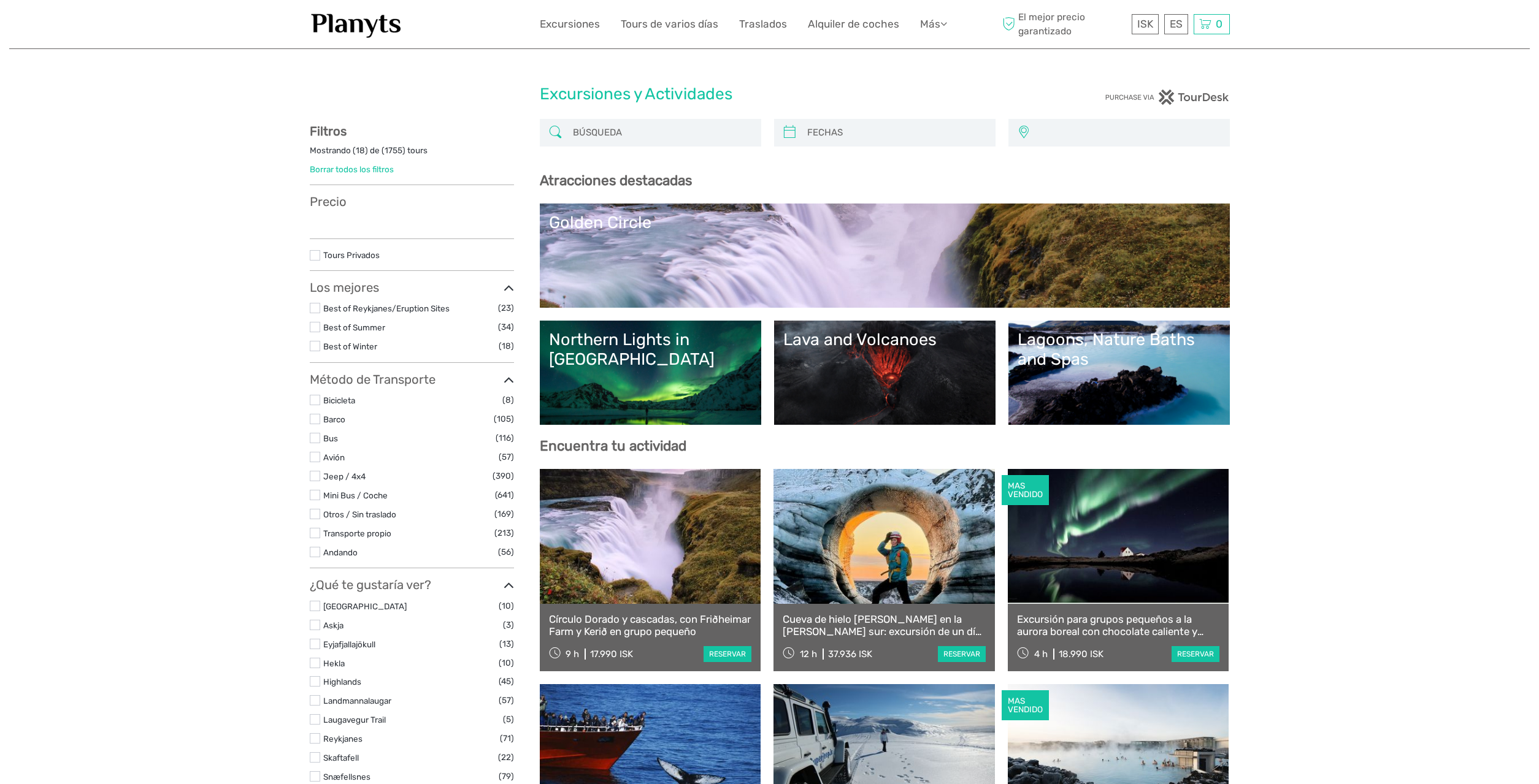
select select
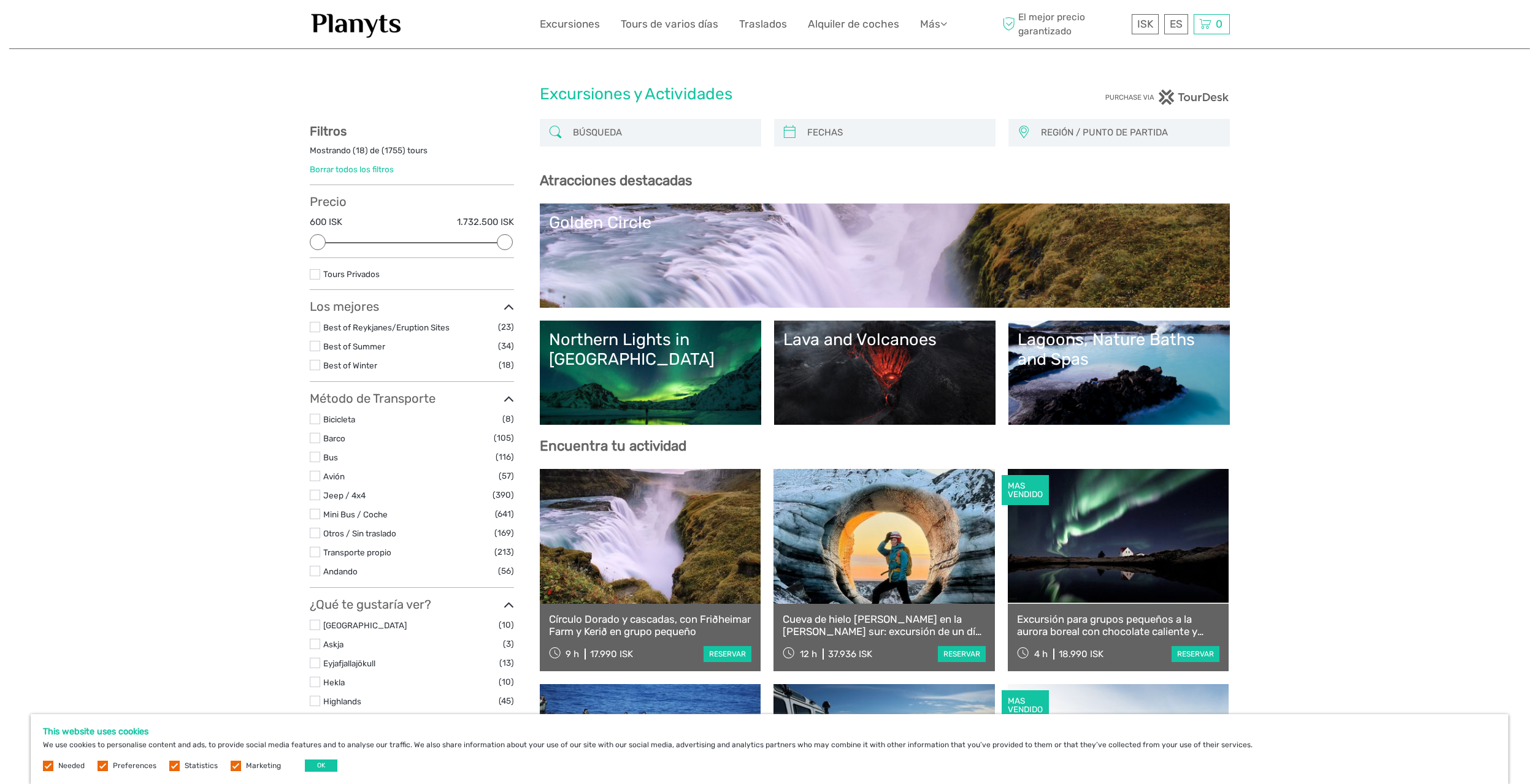
click at [714, 136] on input "search" at bounding box center [662, 133] width 187 height 22
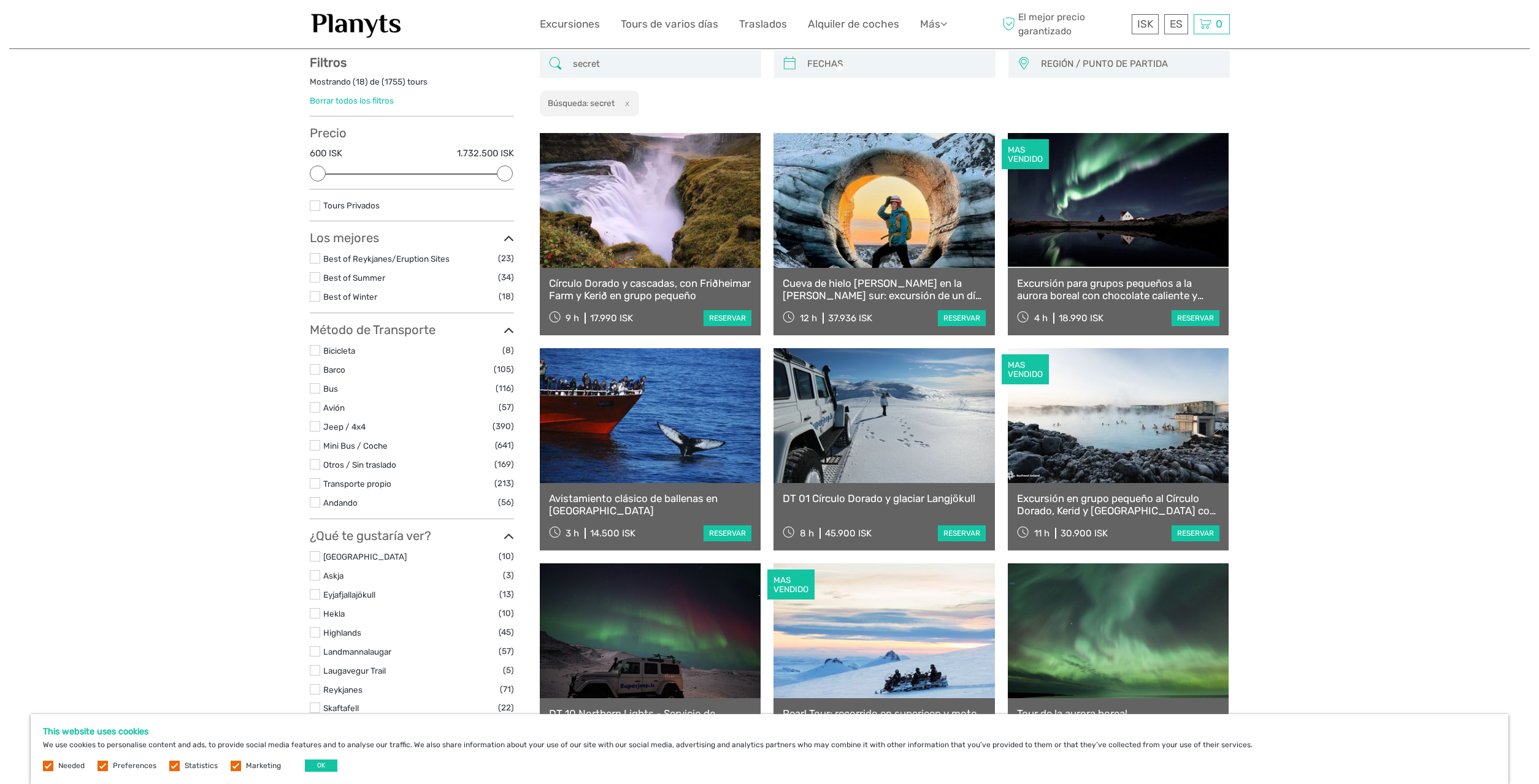
scroll to position [69, 0]
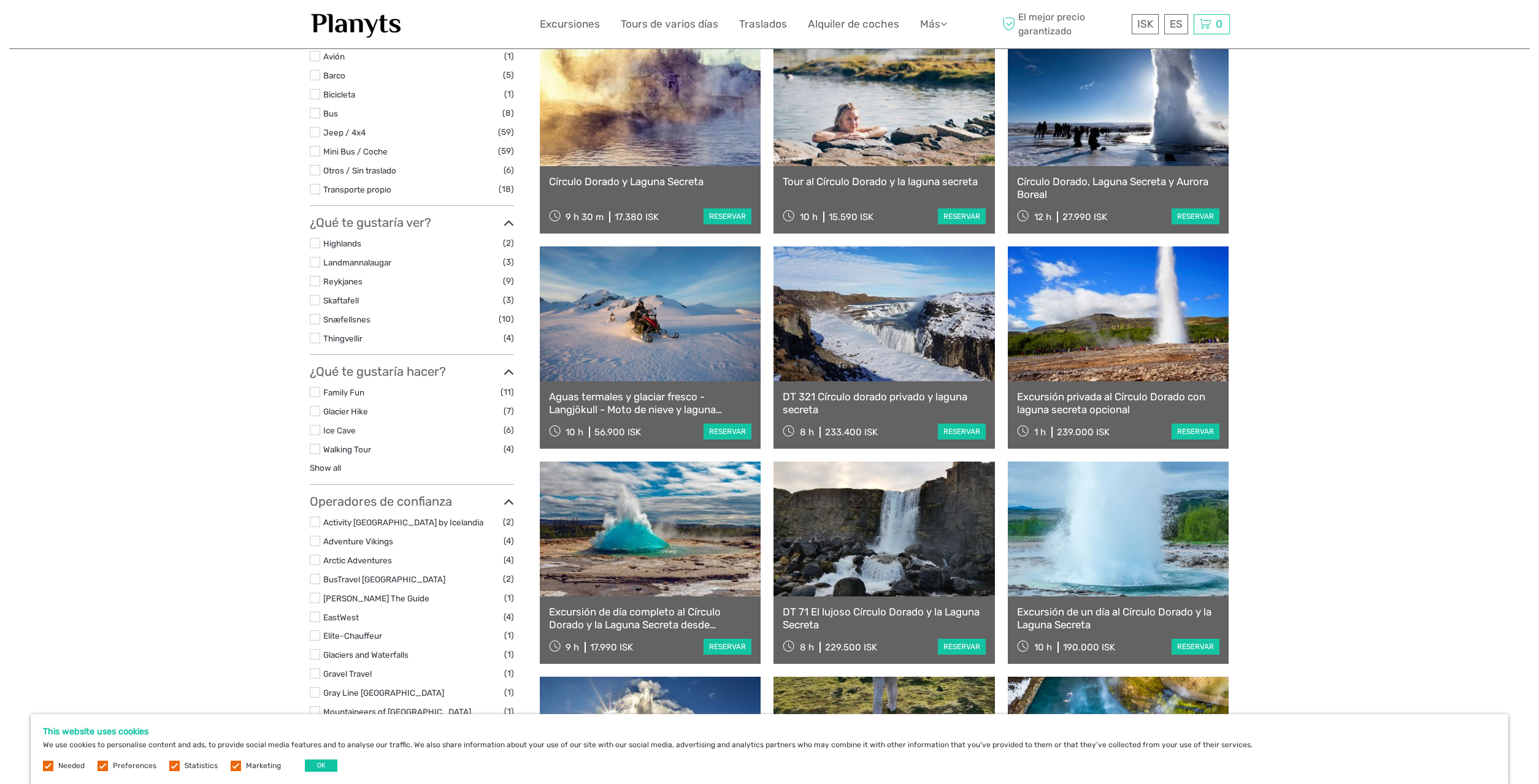
scroll to position [7, 0]
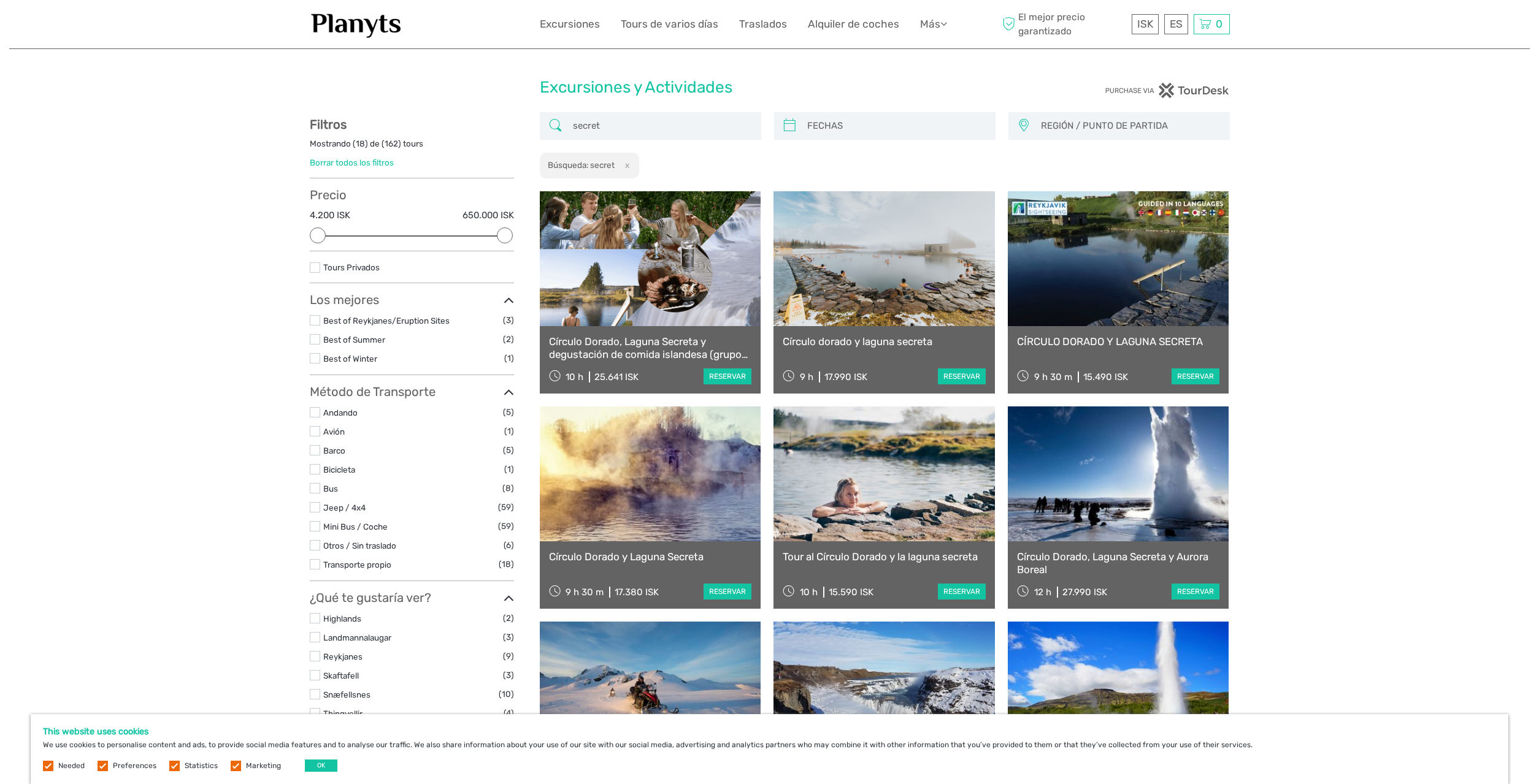
type input "secret"
